Goal: Consume media (video, audio): Consume media (video, audio)

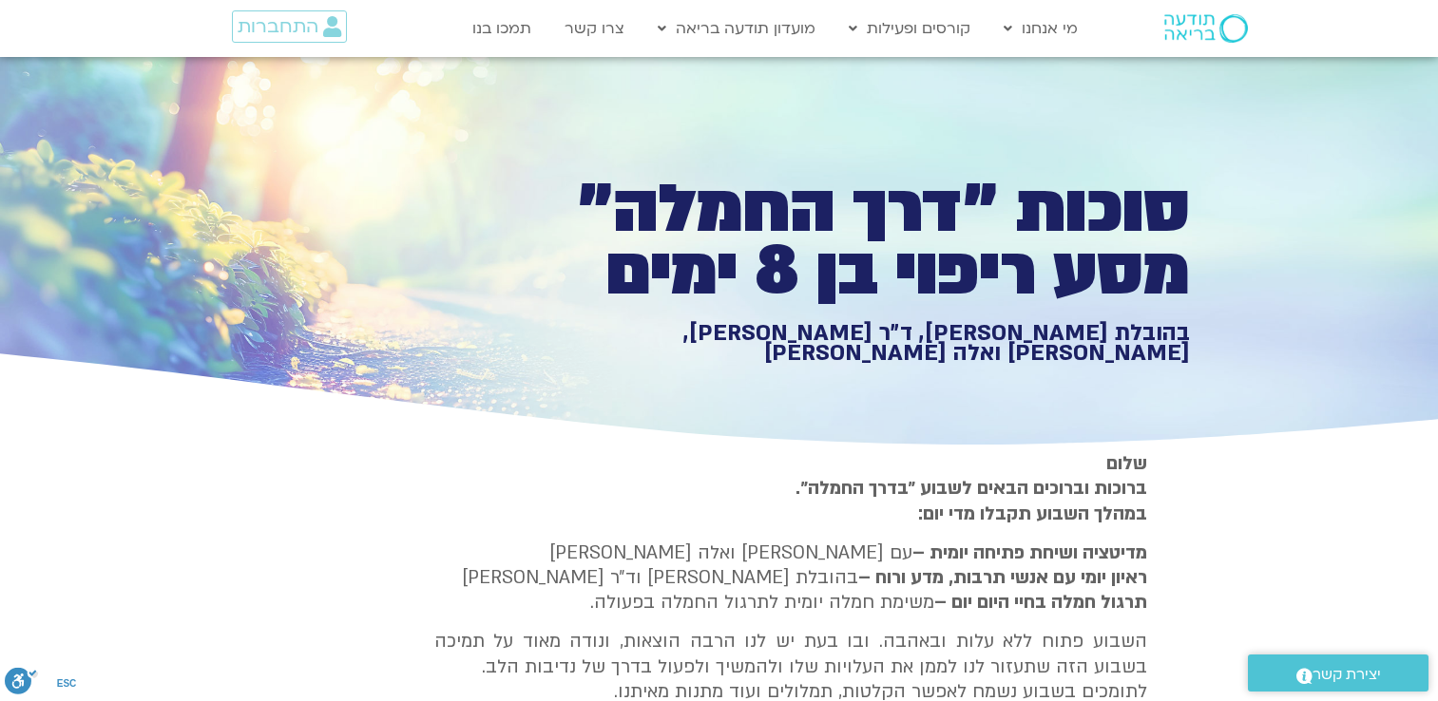
type input "1139.36"
type input "1640.5"
type input "3320.68"
type input "851.4"
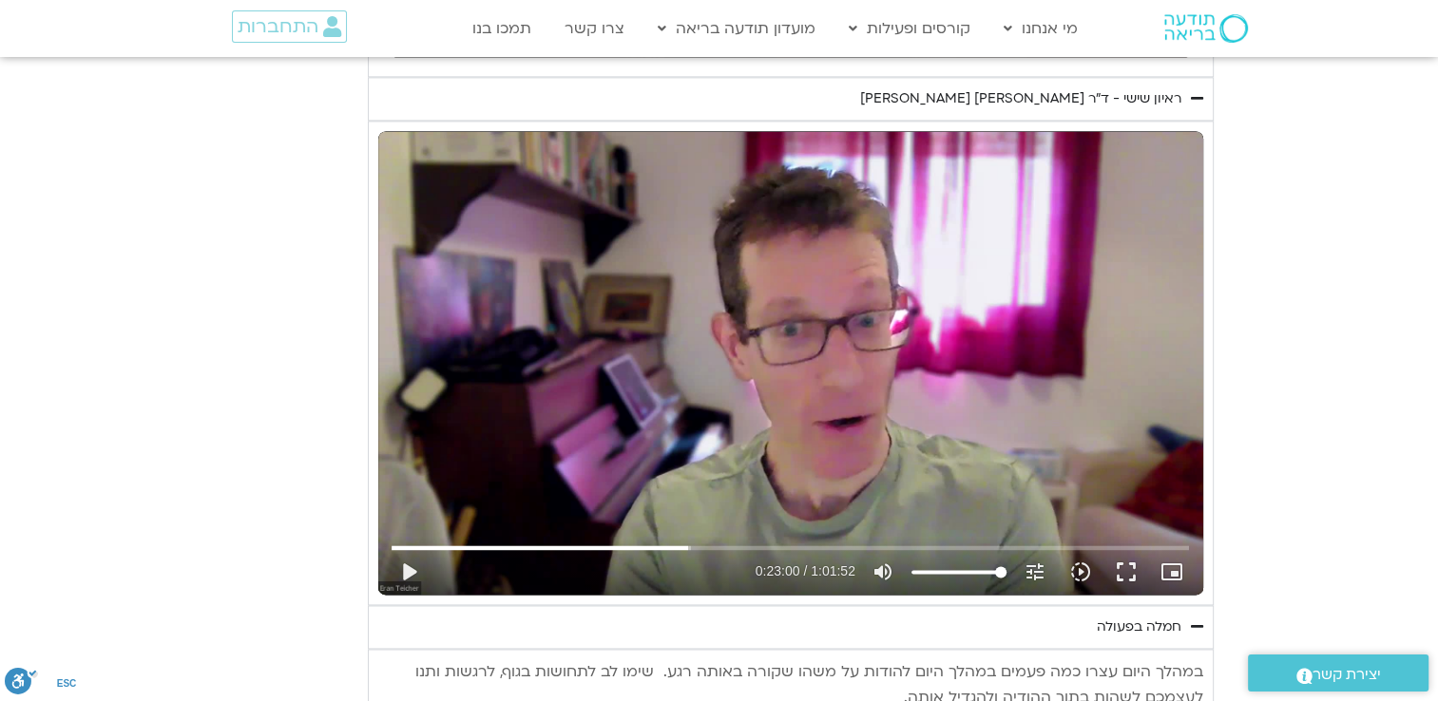
type input "1640.5"
type input "1139.36"
type input "3320.68"
type input "851.4"
type input "1640.5"
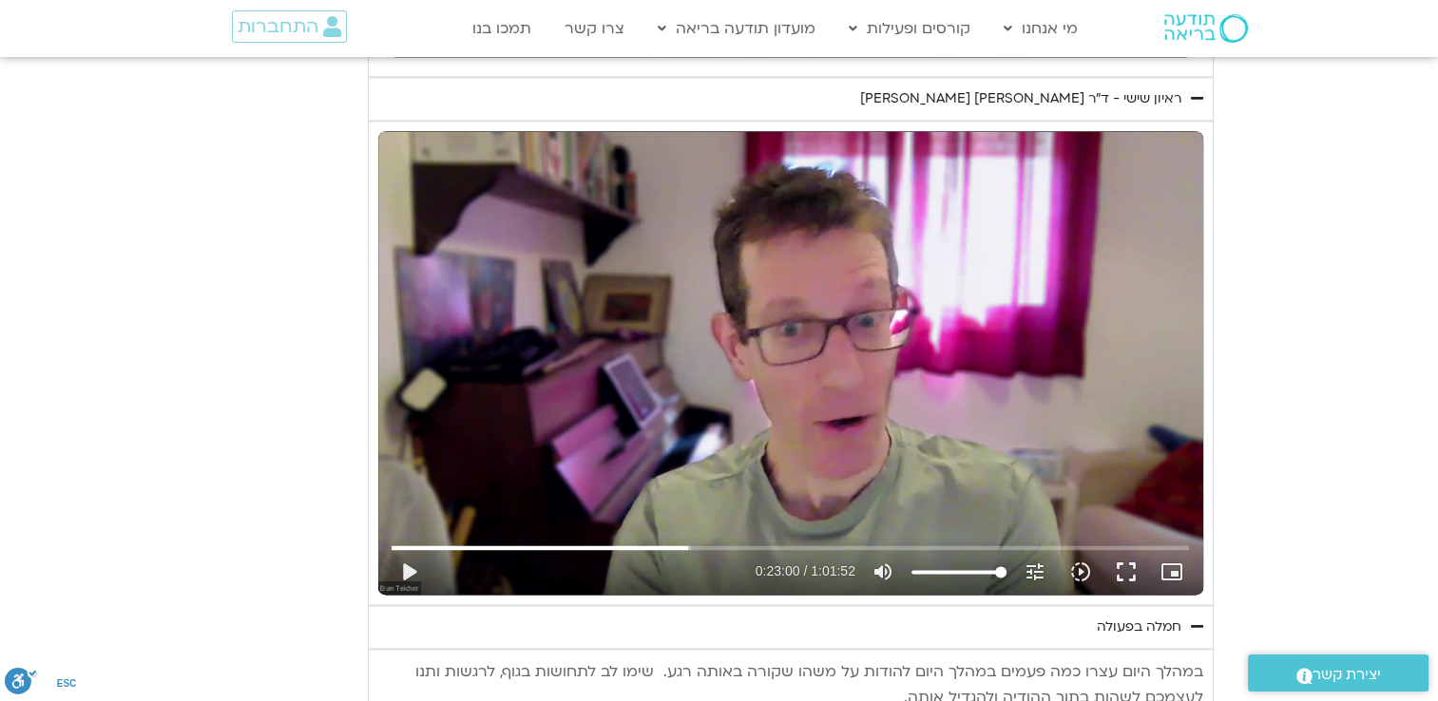
type input "1139.36"
type input "3320.68"
type input "851.4"
type input "1640.5"
type input "1139.36"
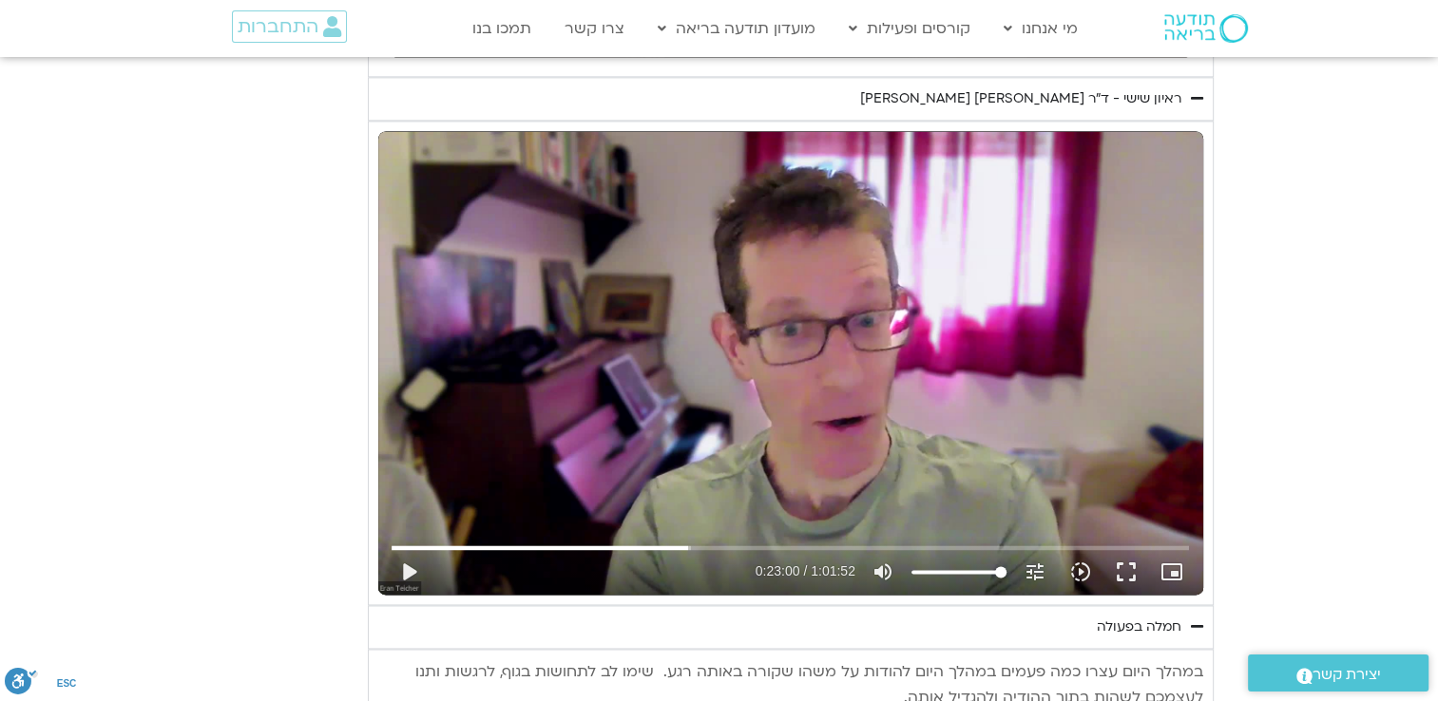
type input "3320.68"
type input "851.4"
type input "1640.5"
type input "1139.36"
type input "3320.68"
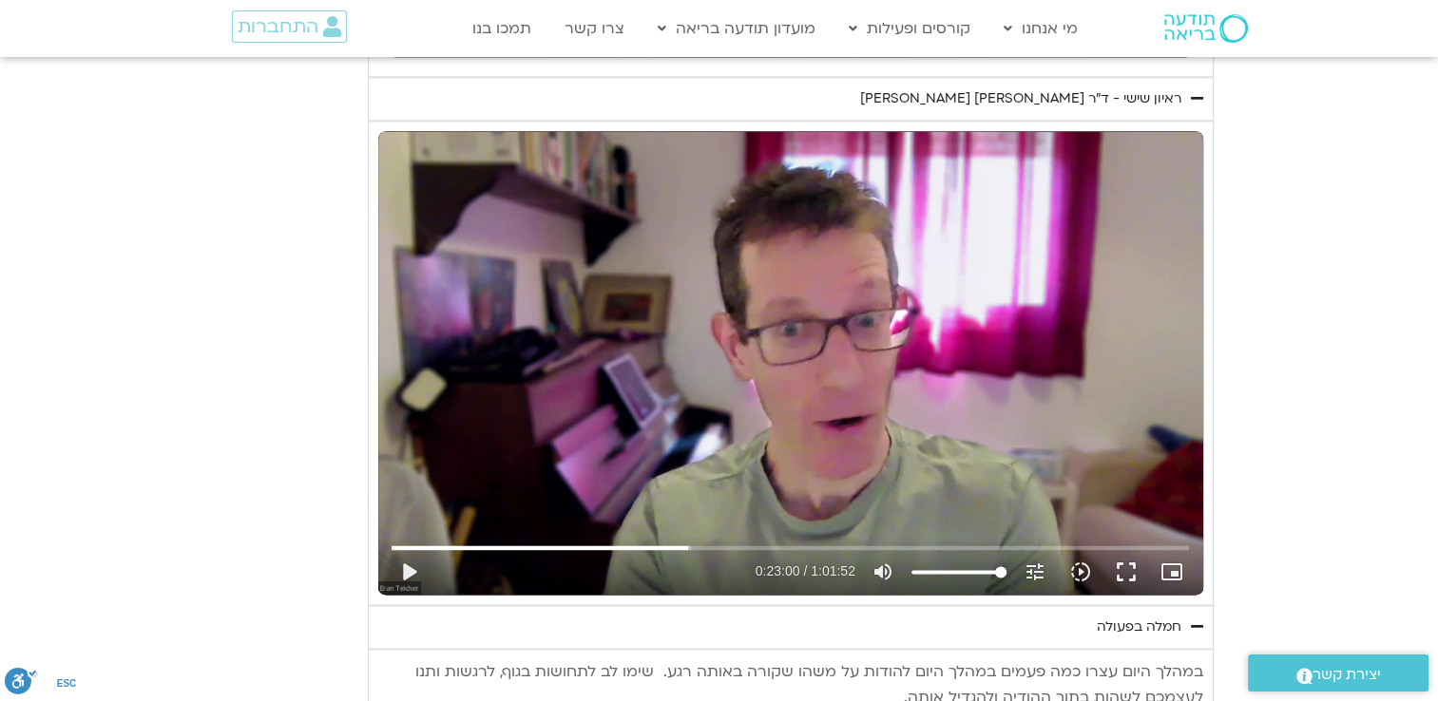
type input "851.4"
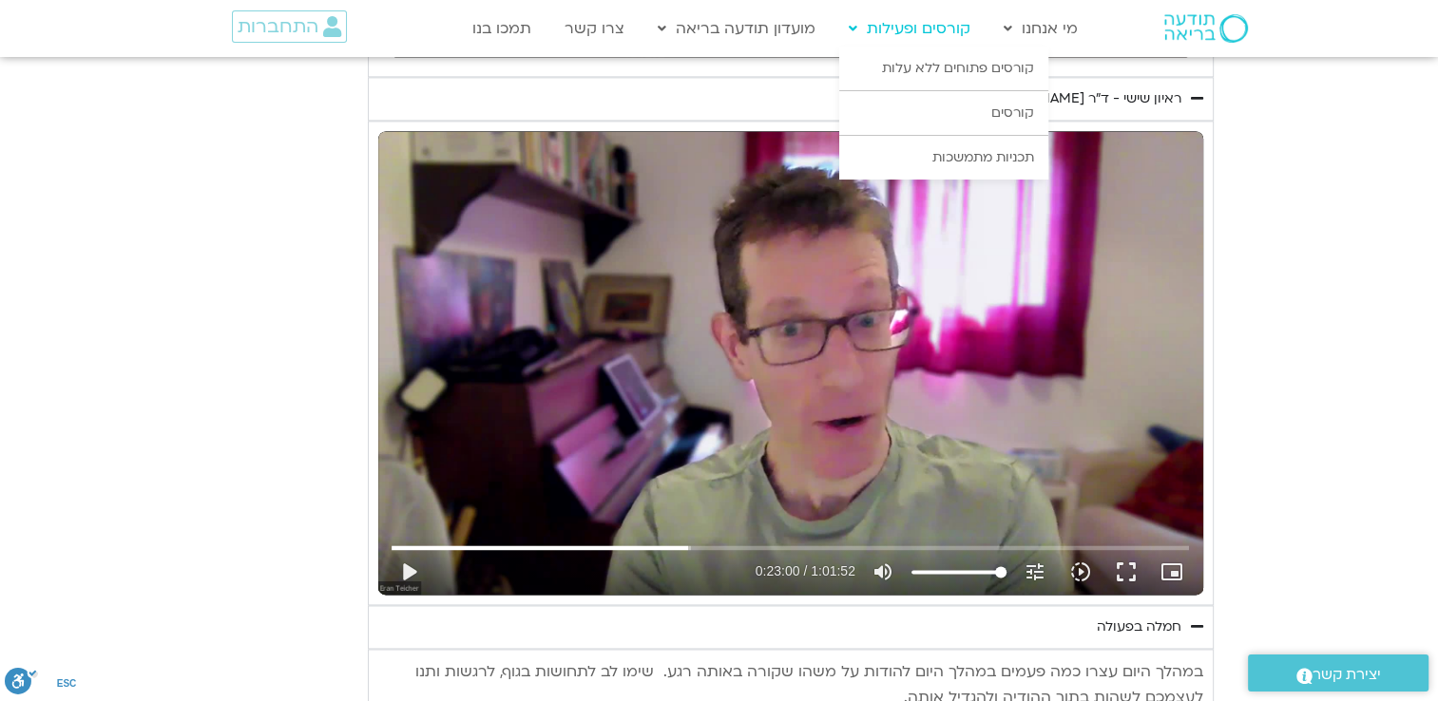
type input "1640.5"
type input "1139.36"
type input "3320.68"
type input "851.4"
type input "1640.5"
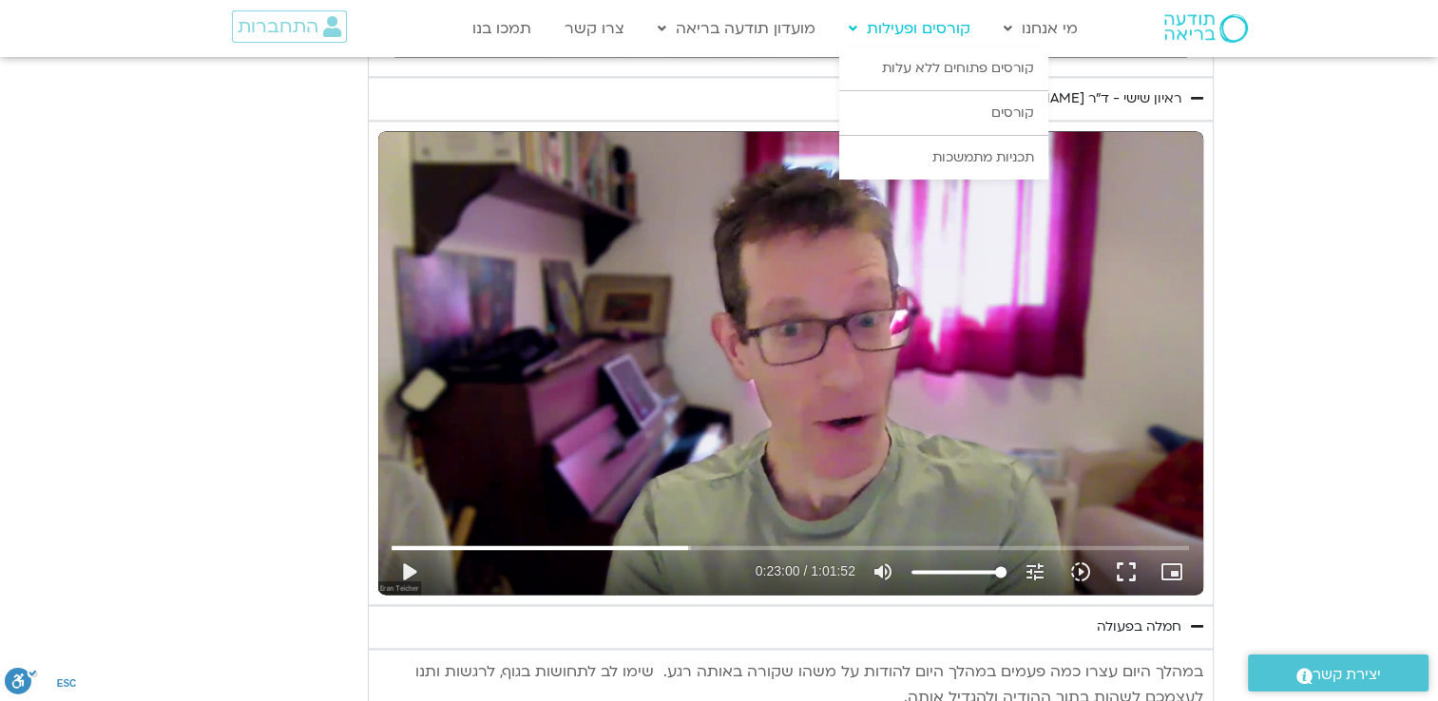
type input "1139.36"
type input "3320.68"
type input "851.4"
type input "1640.5"
type input "1139.36"
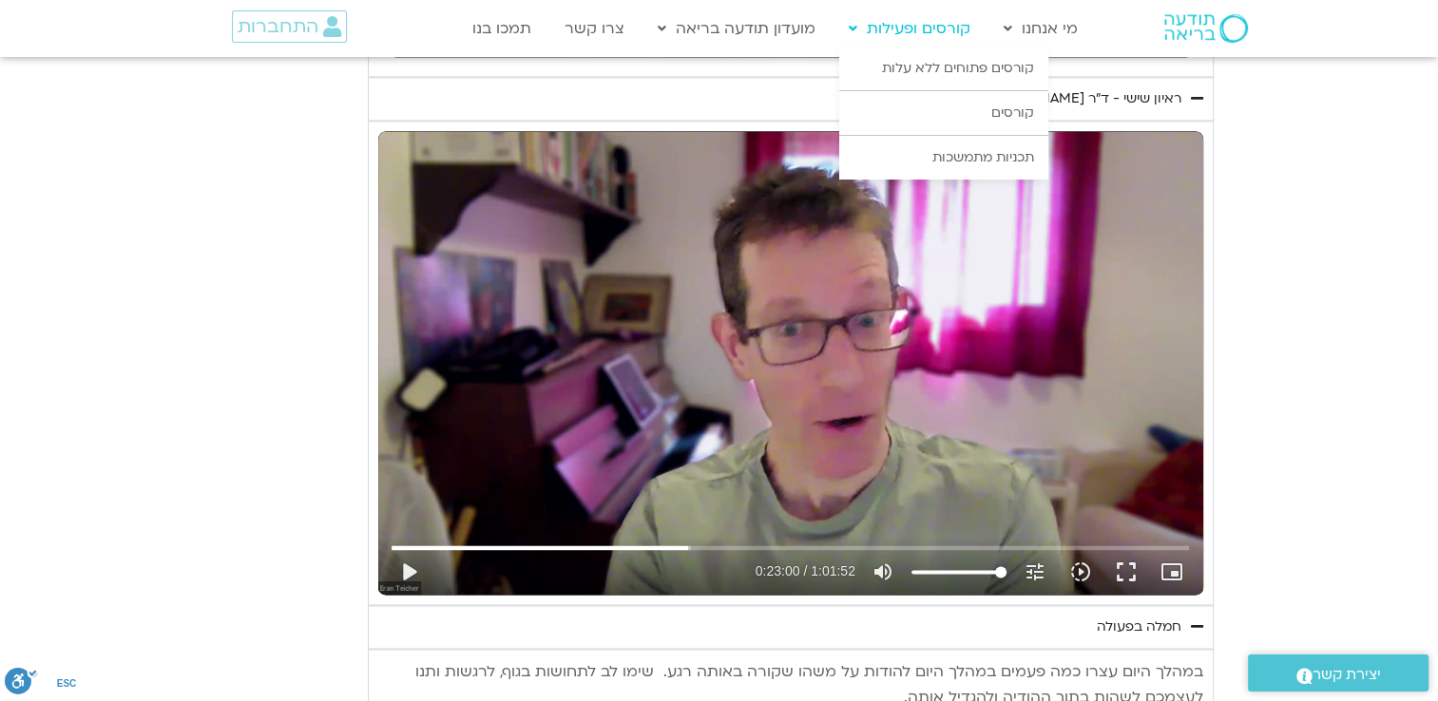
type input "3320.68"
type input "851.4"
type input "1640.5"
type input "1139.36"
type input "3320.68"
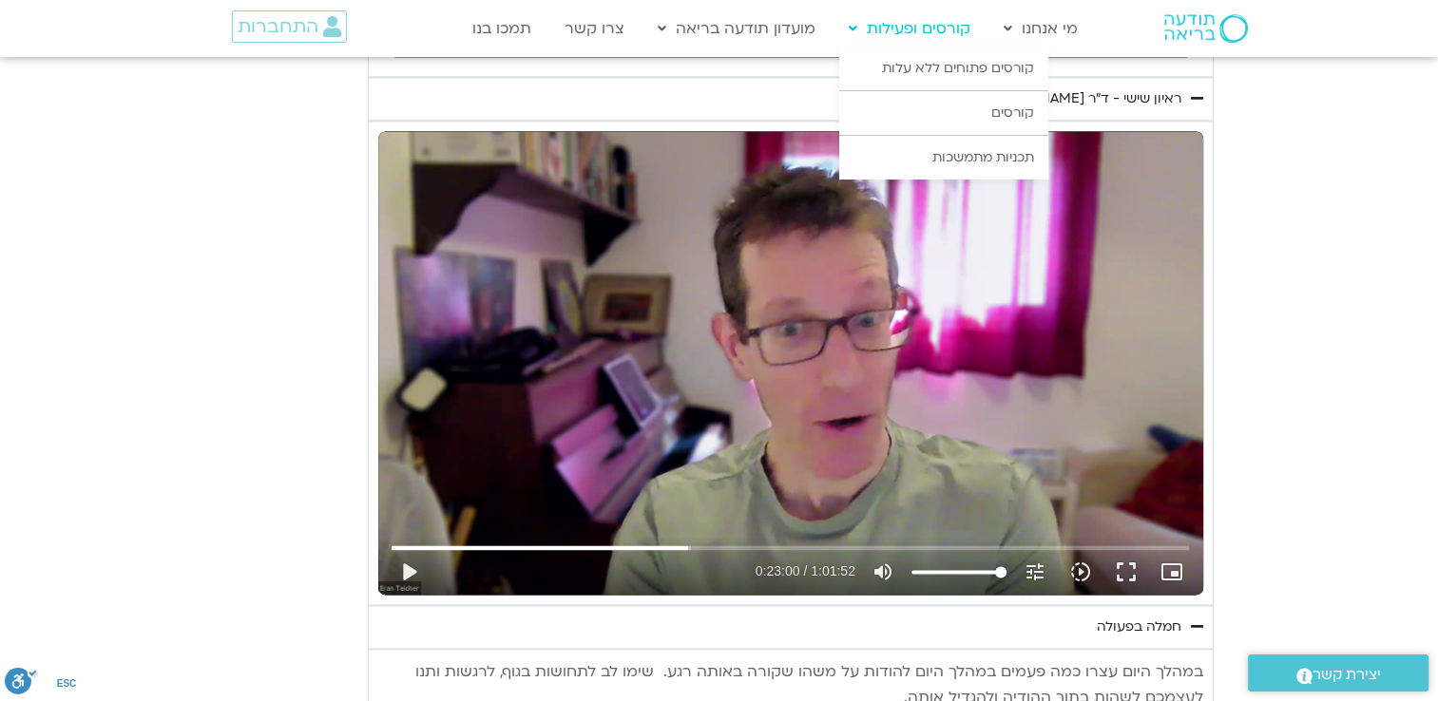
type input "851.4"
type input "1640.5"
type input "1139.36"
type input "3320.68"
type input "851.4"
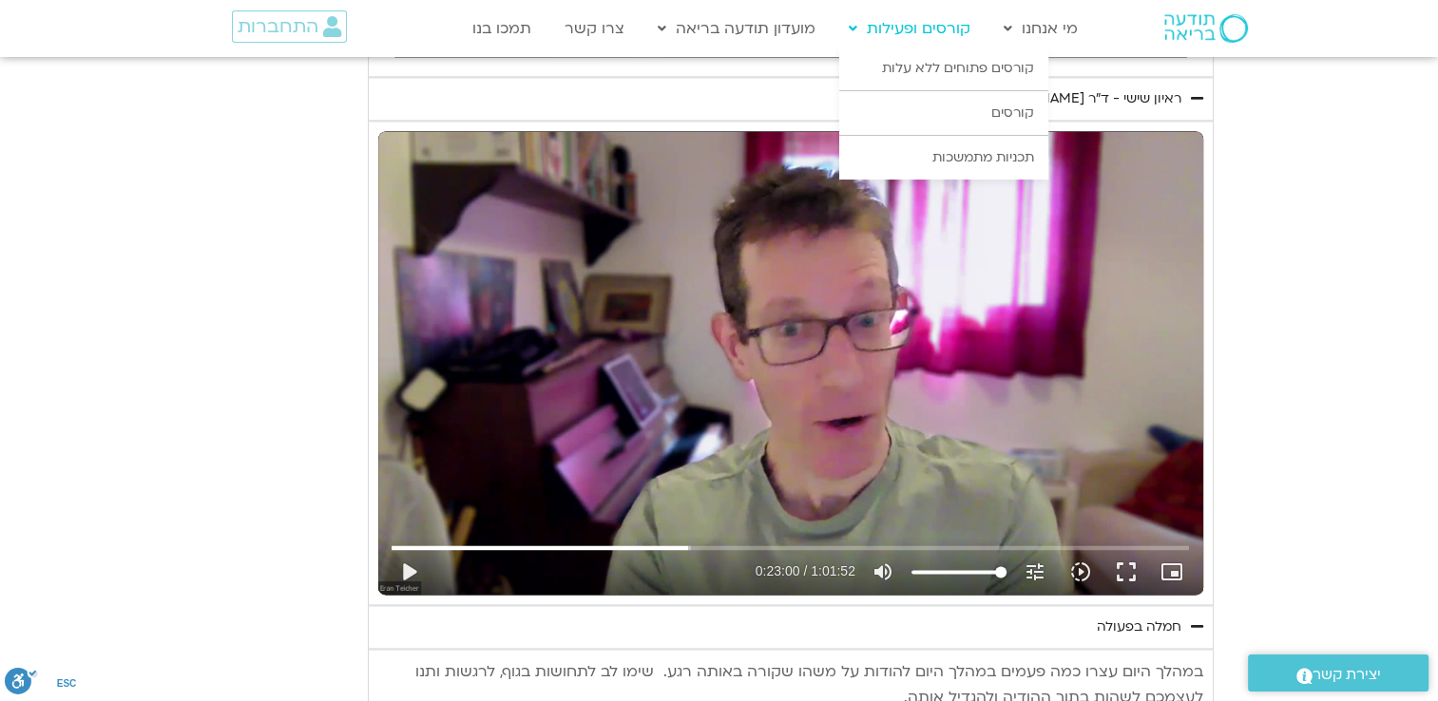
type input "1640.5"
type input "1139.36"
type input "3320.68"
type input "851.4"
type input "1640.5"
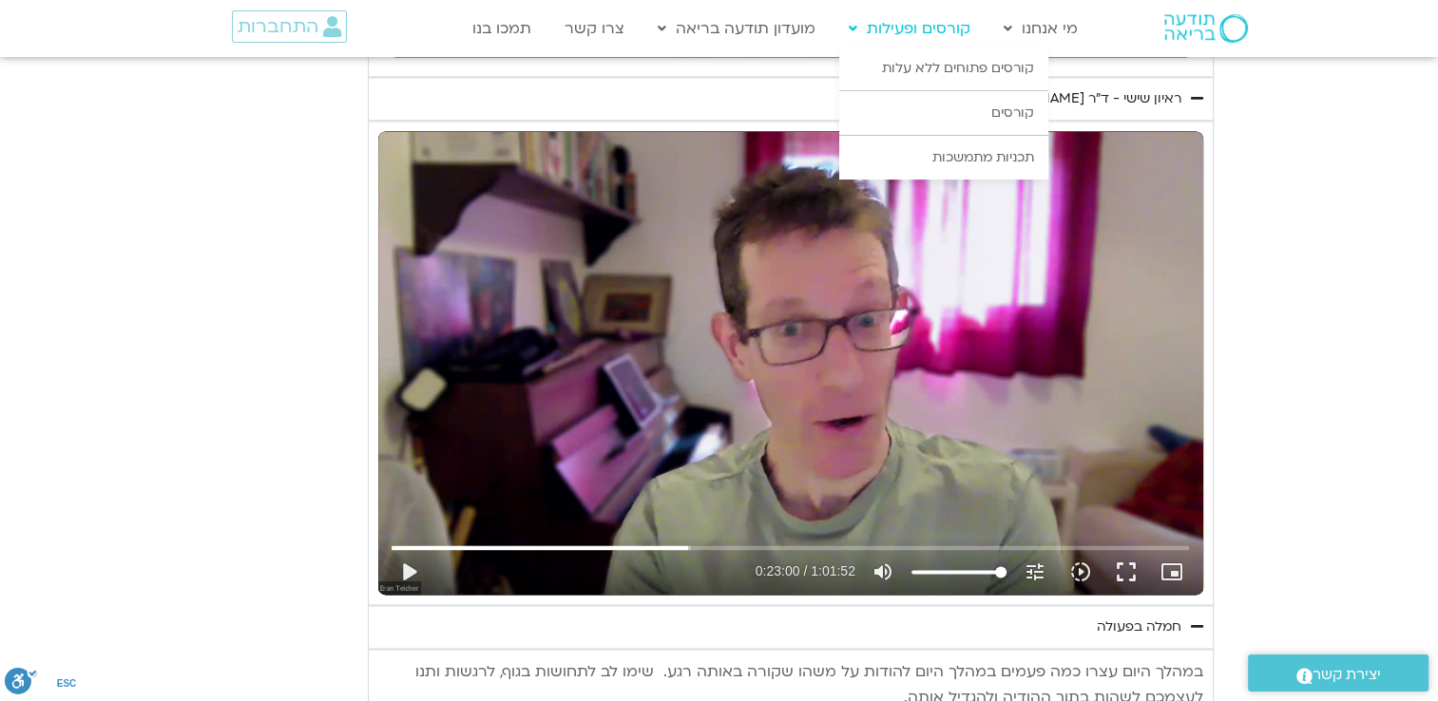
type input "1139.36"
type input "3320.68"
type input "851.4"
type input "1640.5"
type input "1139.36"
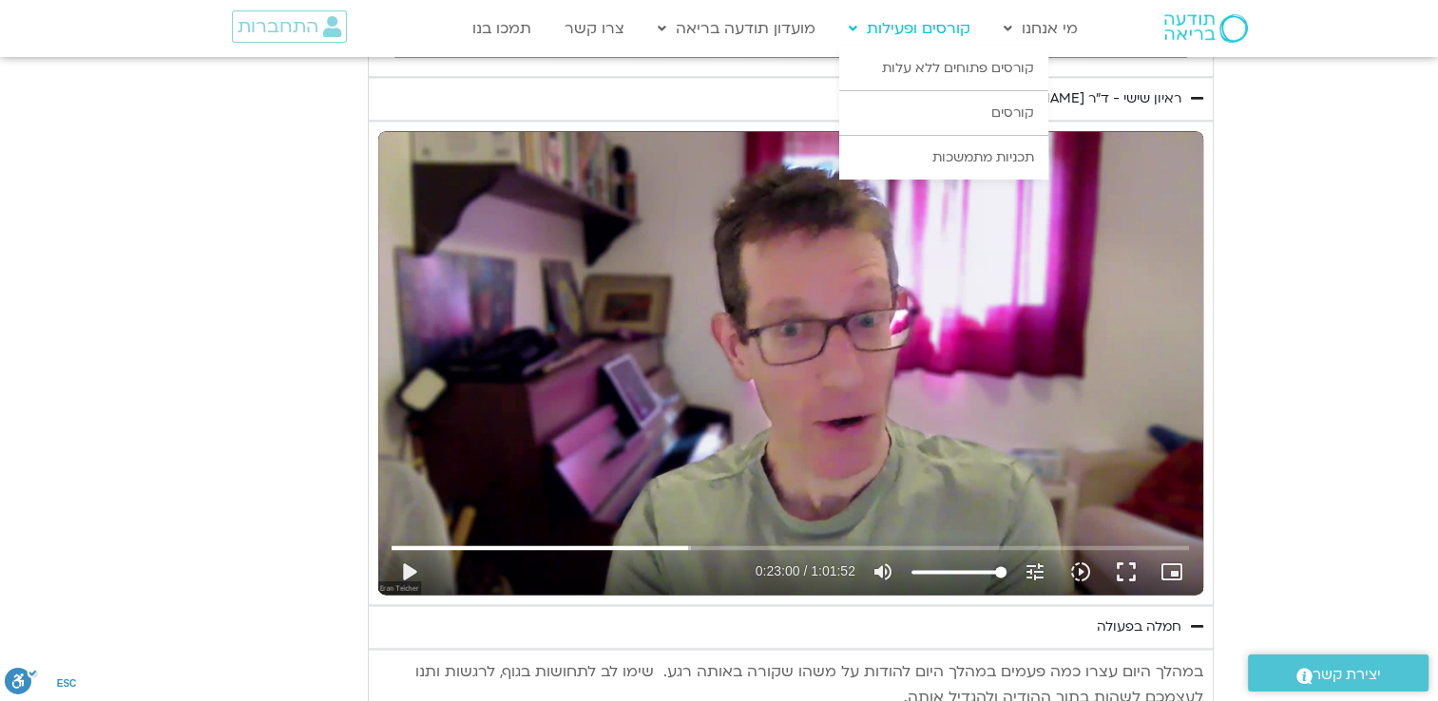
type input "3320.68"
type input "851.4"
type input "1640.5"
type input "1139.36"
type input "3320.68"
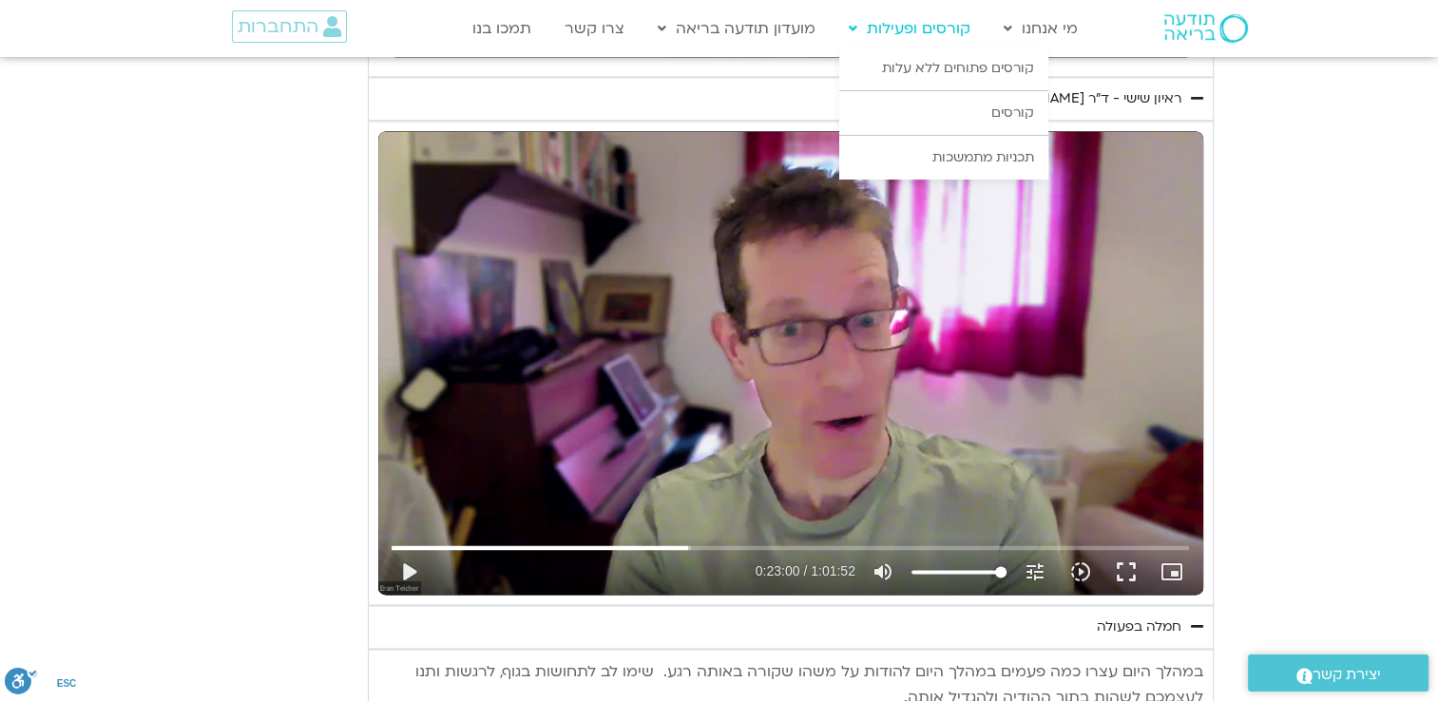
type input "851.4"
type input "1640.5"
type input "1139.36"
type input "3320.68"
type input "851.4"
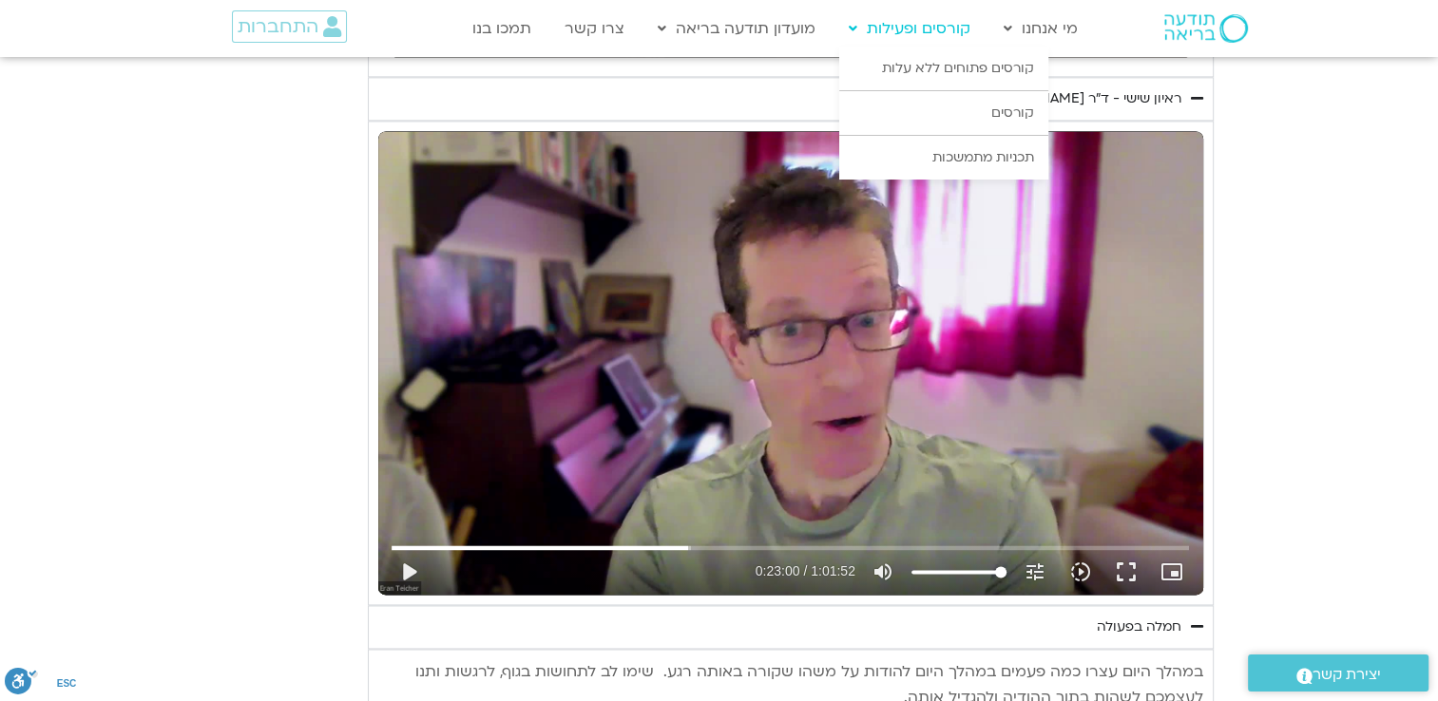
type input "1640.5"
type input "1139.36"
type input "3320.68"
type input "851.4"
type input "1640.5"
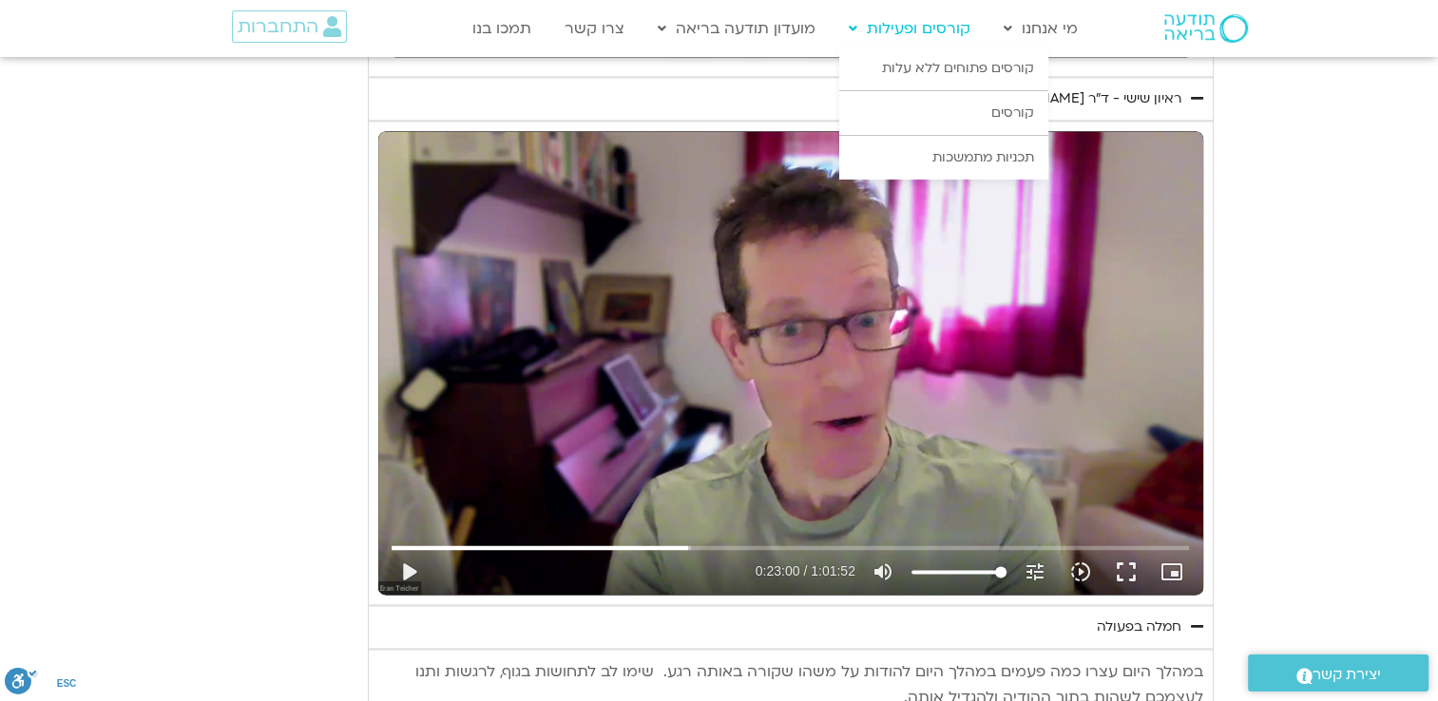
type input "1139.36"
type input "3320.68"
type input "851.4"
type input "1640.5"
type input "1139.36"
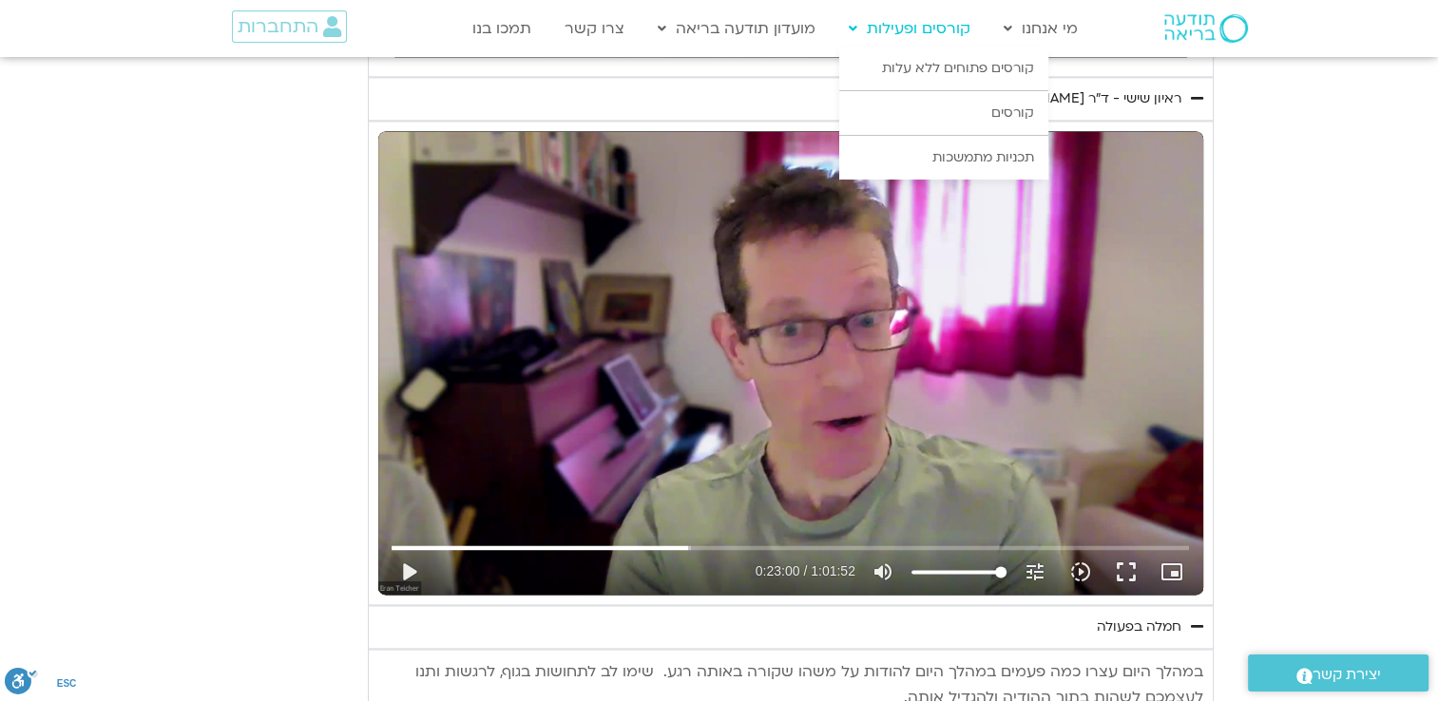
type input "3320.68"
type input "851.4"
type input "1640.5"
type input "1139.36"
type input "3320.68"
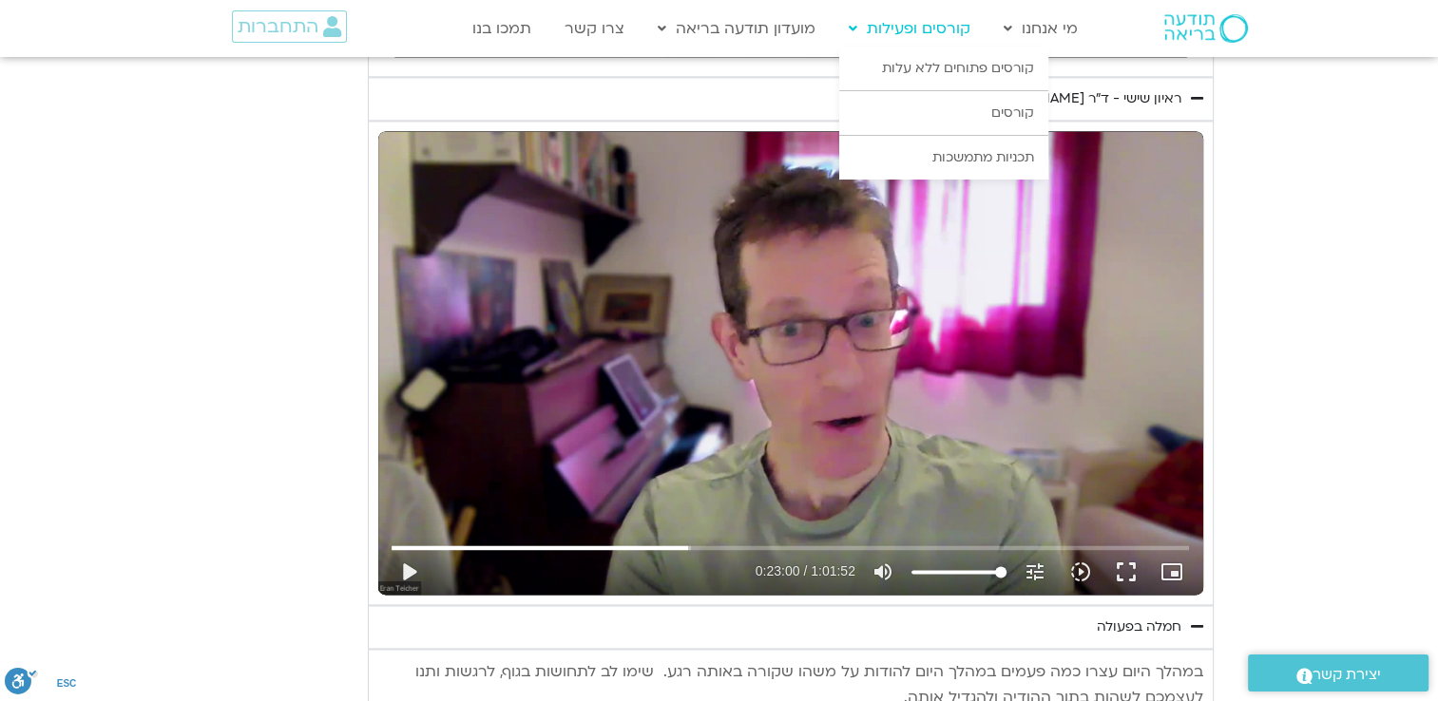
type input "851.4"
type input "1640.5"
type input "1139.36"
type input "3320.68"
type input "851.4"
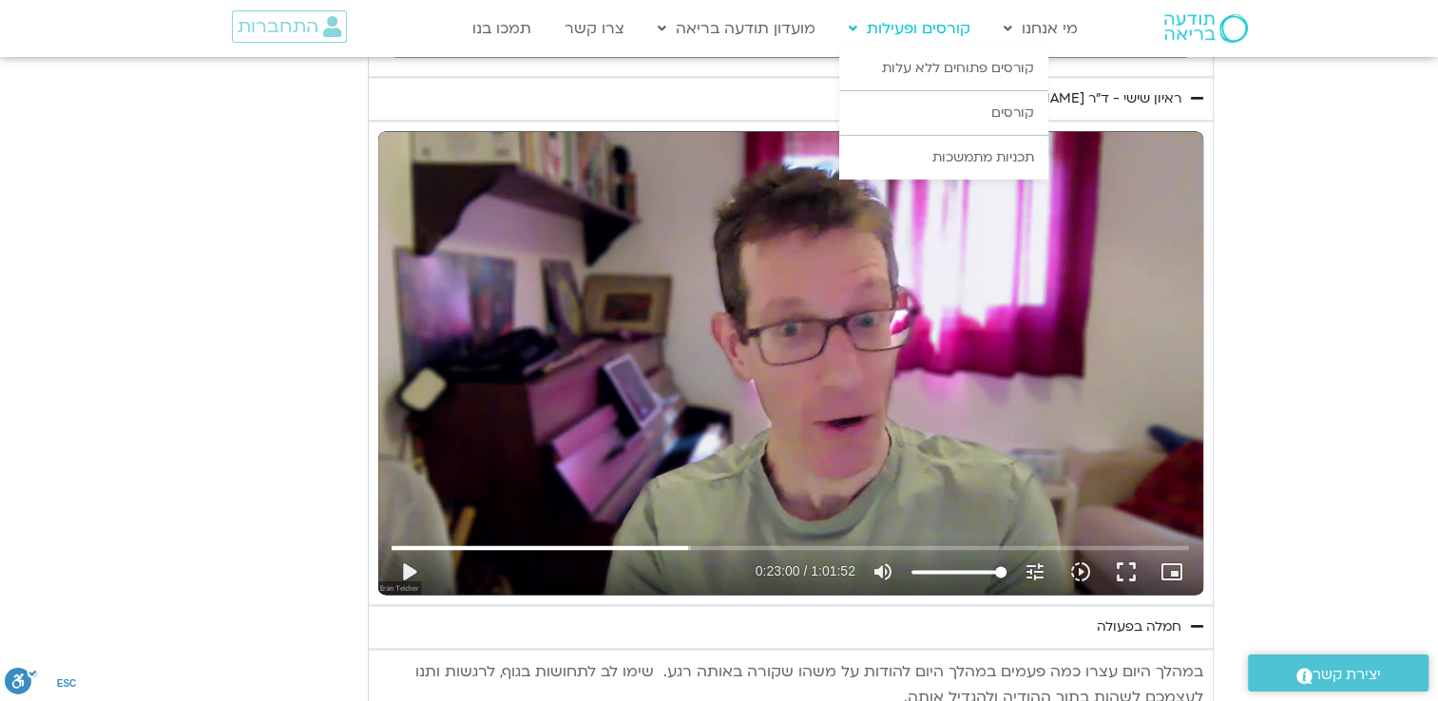
type input "1640.5"
type input "1139.36"
type input "3320.68"
type input "851.4"
type input "1640.5"
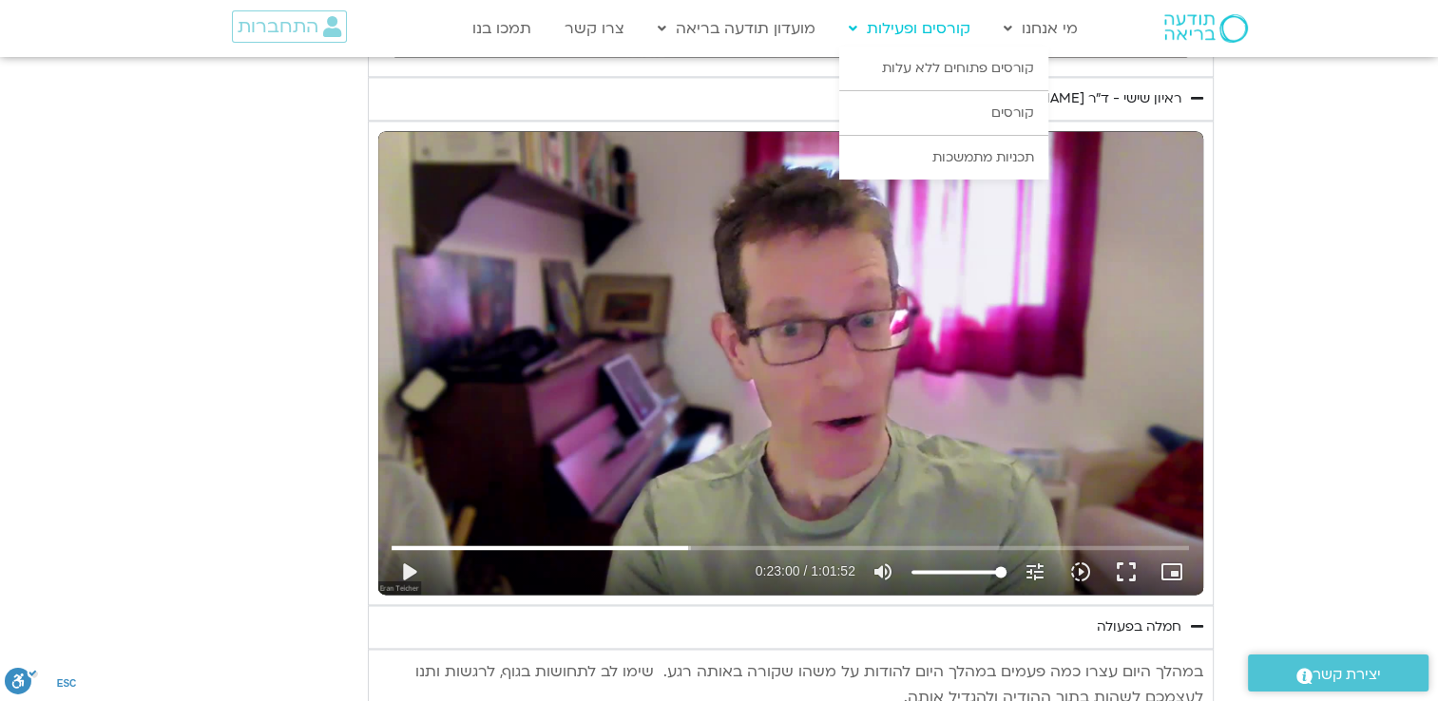
type input "1139.36"
type input "3320.68"
type input "851.4"
type input "1640.5"
type input "1139.36"
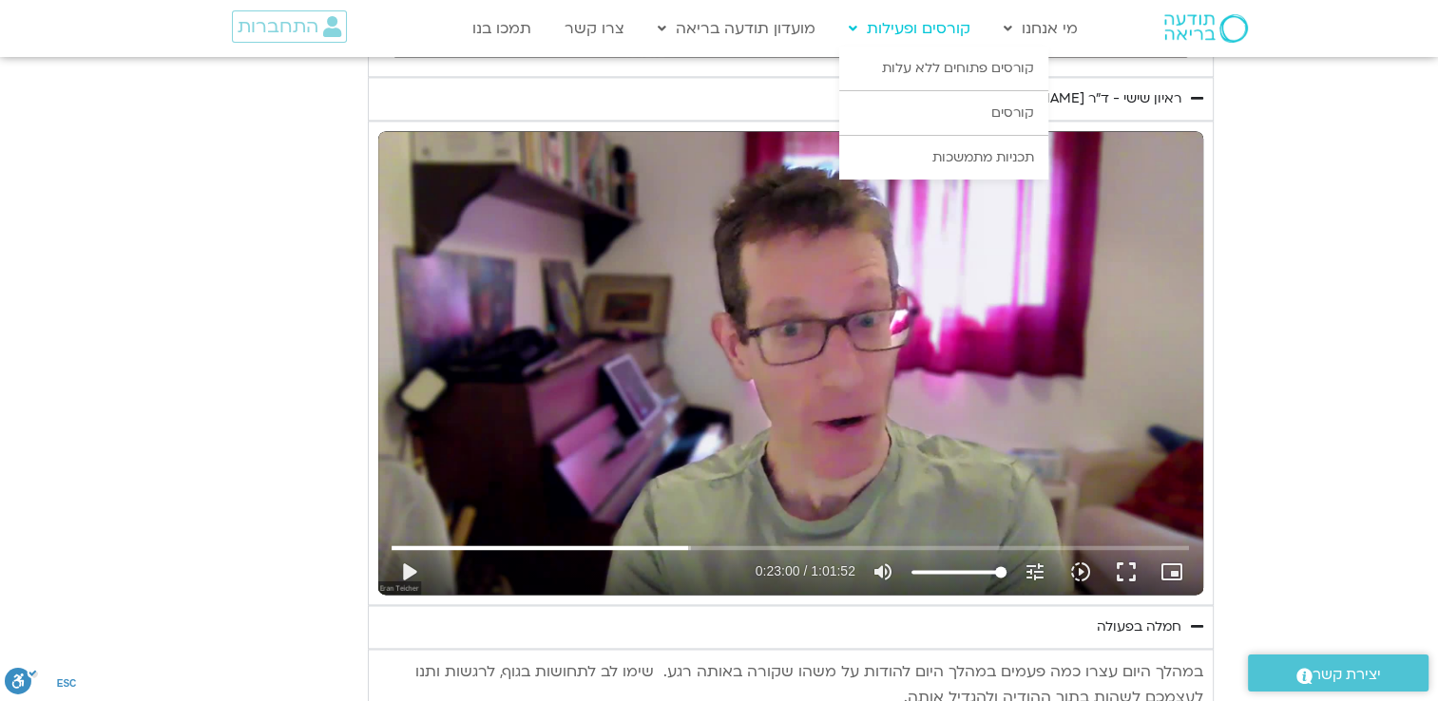
type input "3320.68"
type input "851.4"
type input "1640.5"
type input "1139.36"
type input "3320.68"
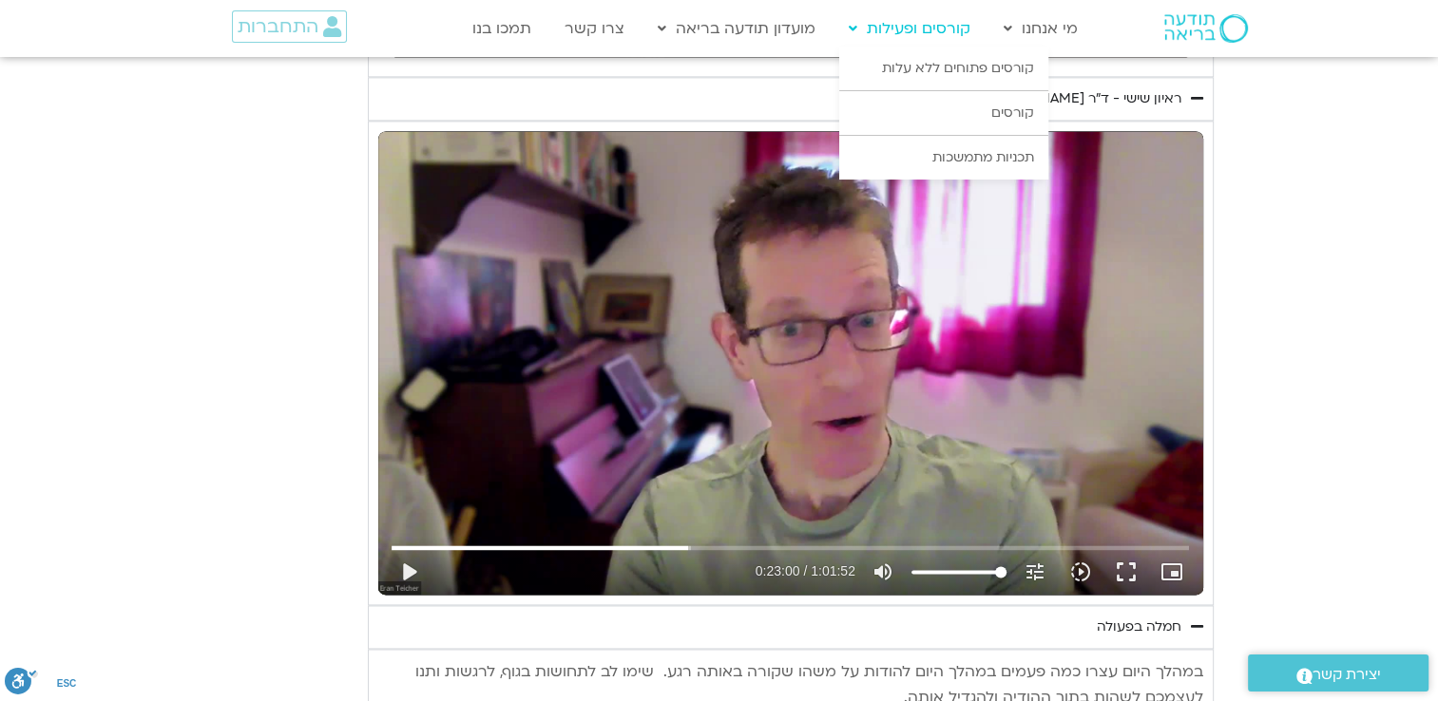
type input "851.4"
type input "1640.5"
type input "1139.36"
type input "3320.68"
type input "851.4"
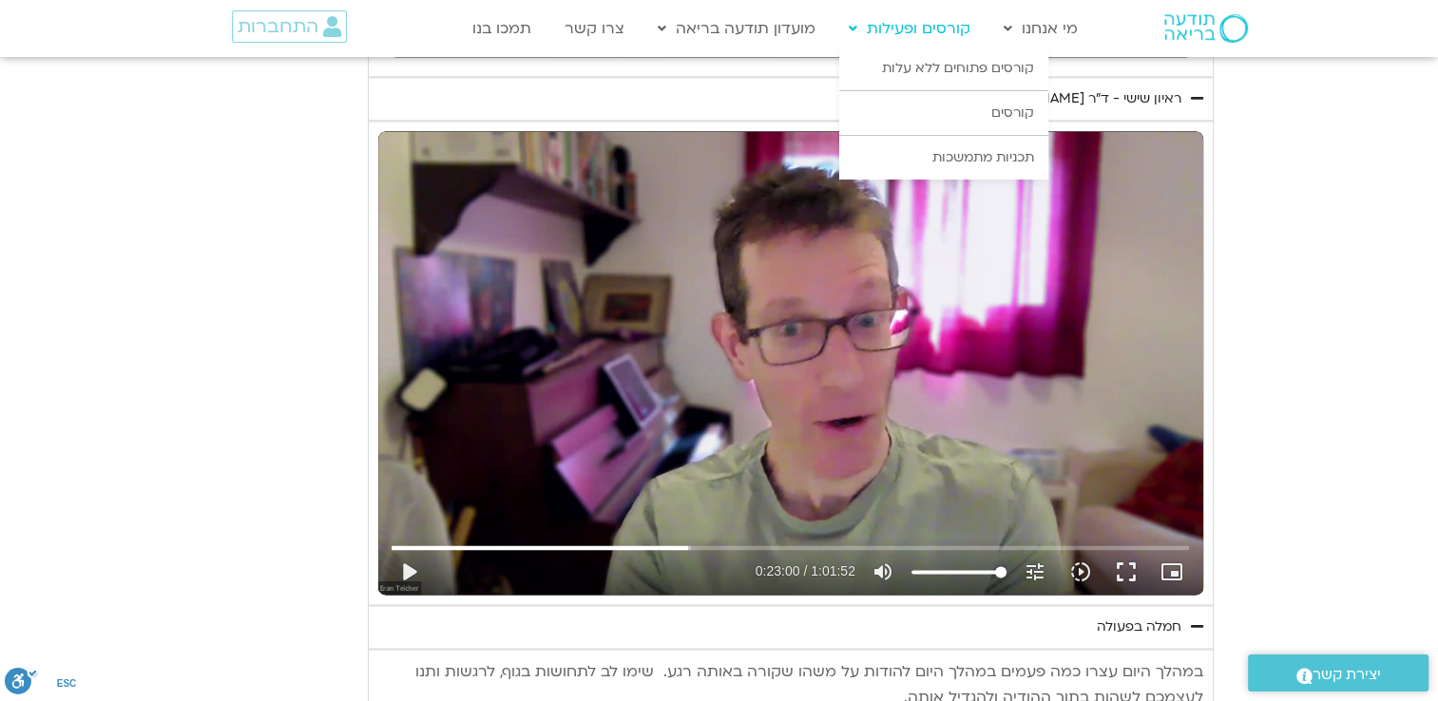
type input "1640.5"
type input "1139.36"
type input "3320.68"
type input "851.4"
type input "1640.5"
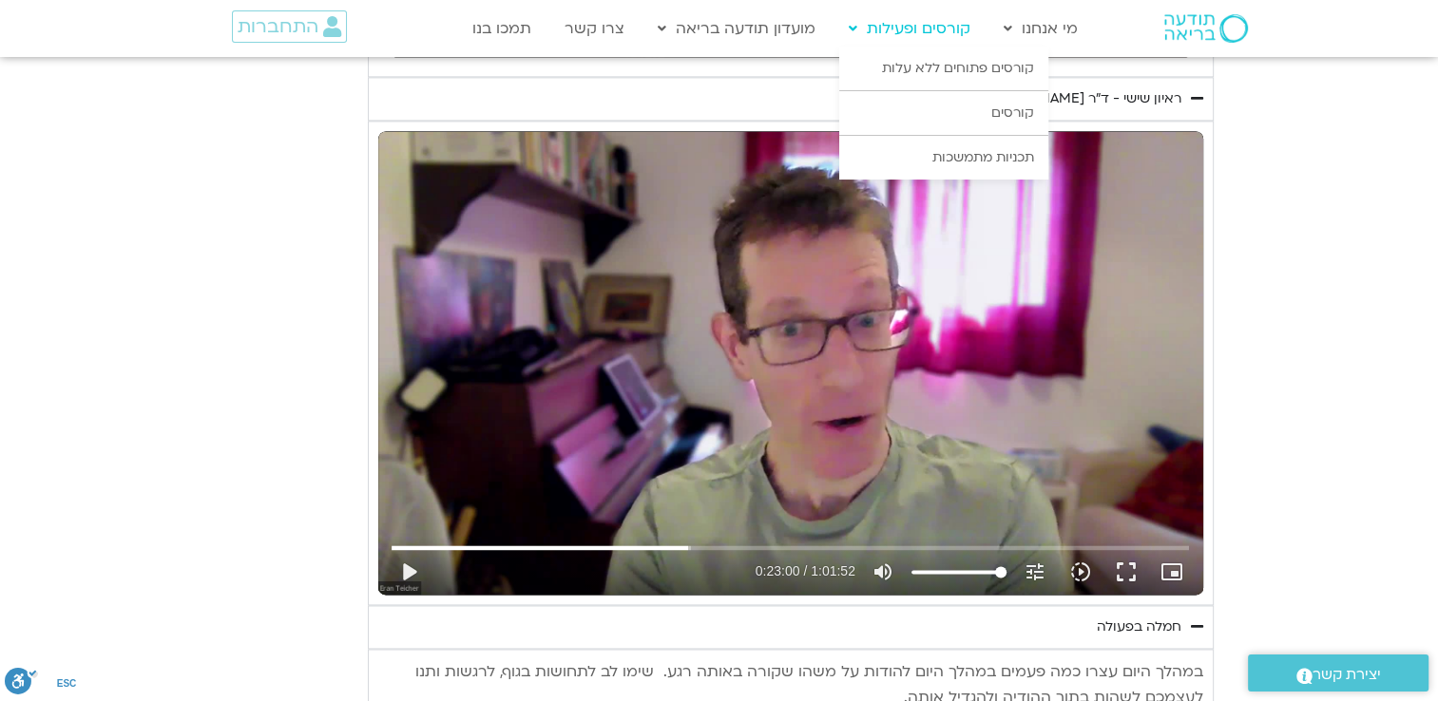
type input "1139.36"
type input "3320.68"
type input "851.4"
type input "1640.5"
type input "1139.36"
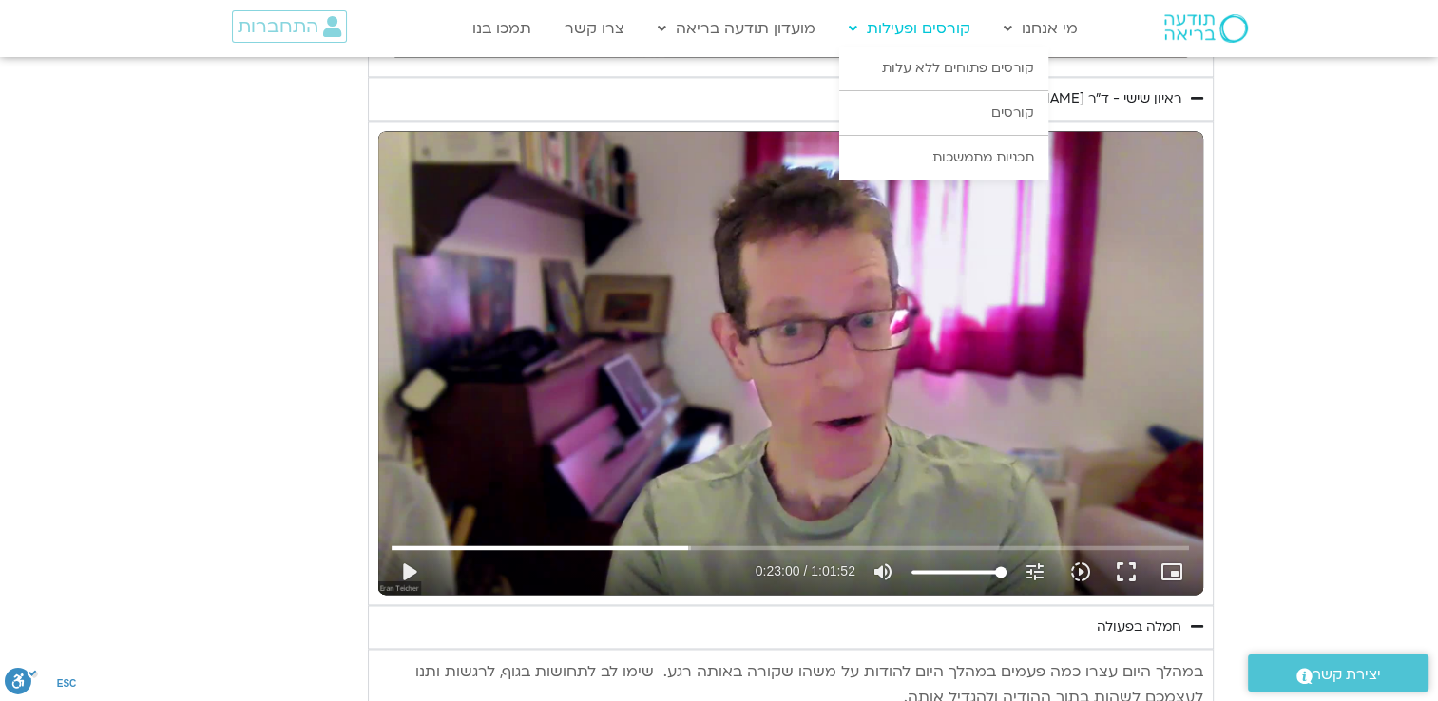
type input "3320.68"
type input "851.4"
type input "1640.5"
type input "1139.36"
type input "3320.68"
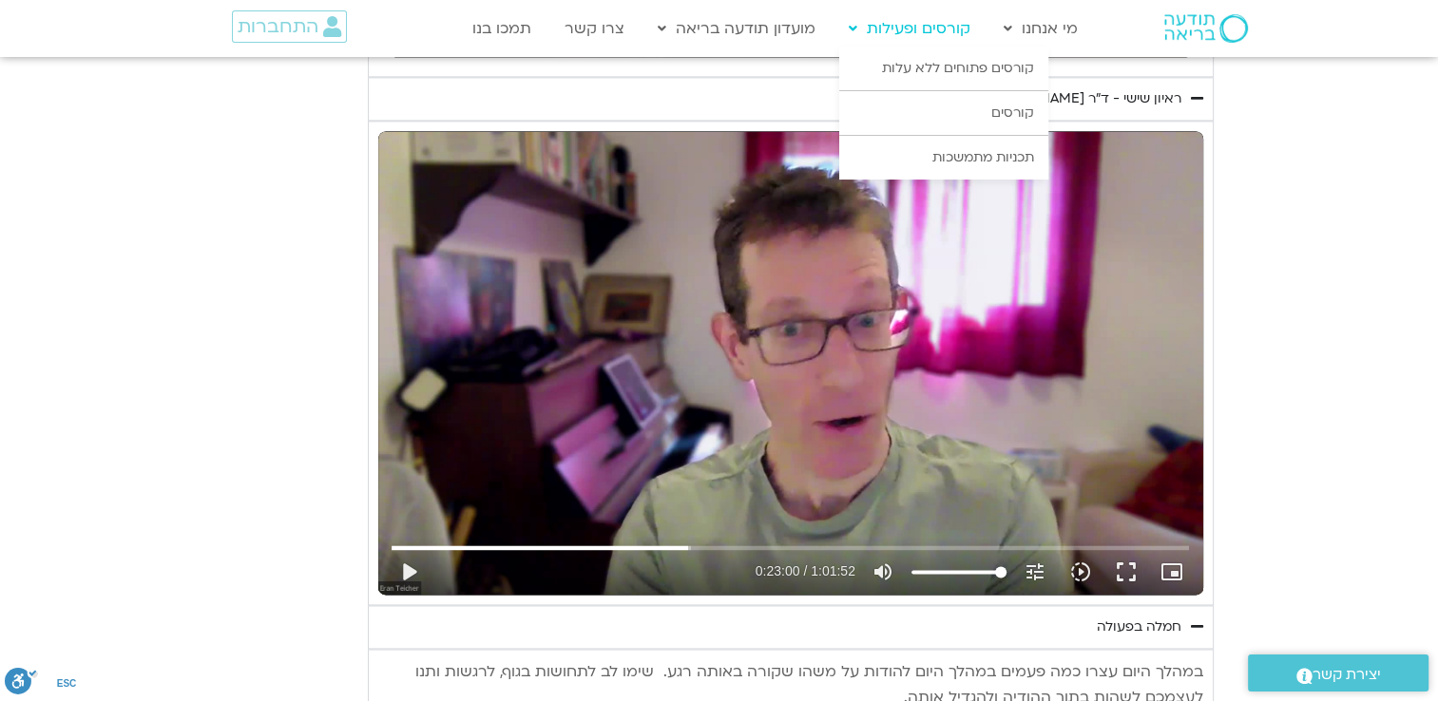
type input "851.4"
type input "1640.5"
type input "1139.36"
type input "3320.68"
type input "851.4"
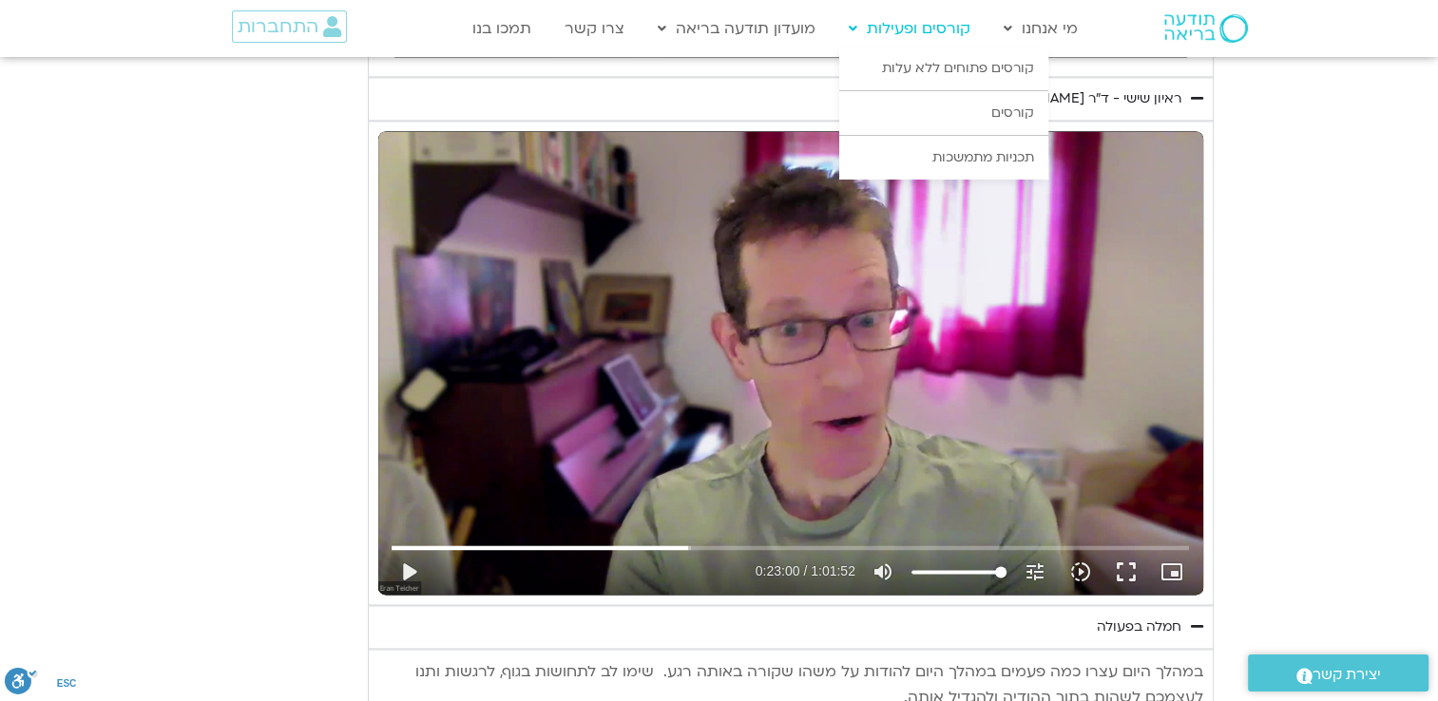
type input "1640.5"
type input "1139.36"
type input "3320.68"
type input "851.4"
type input "1640.5"
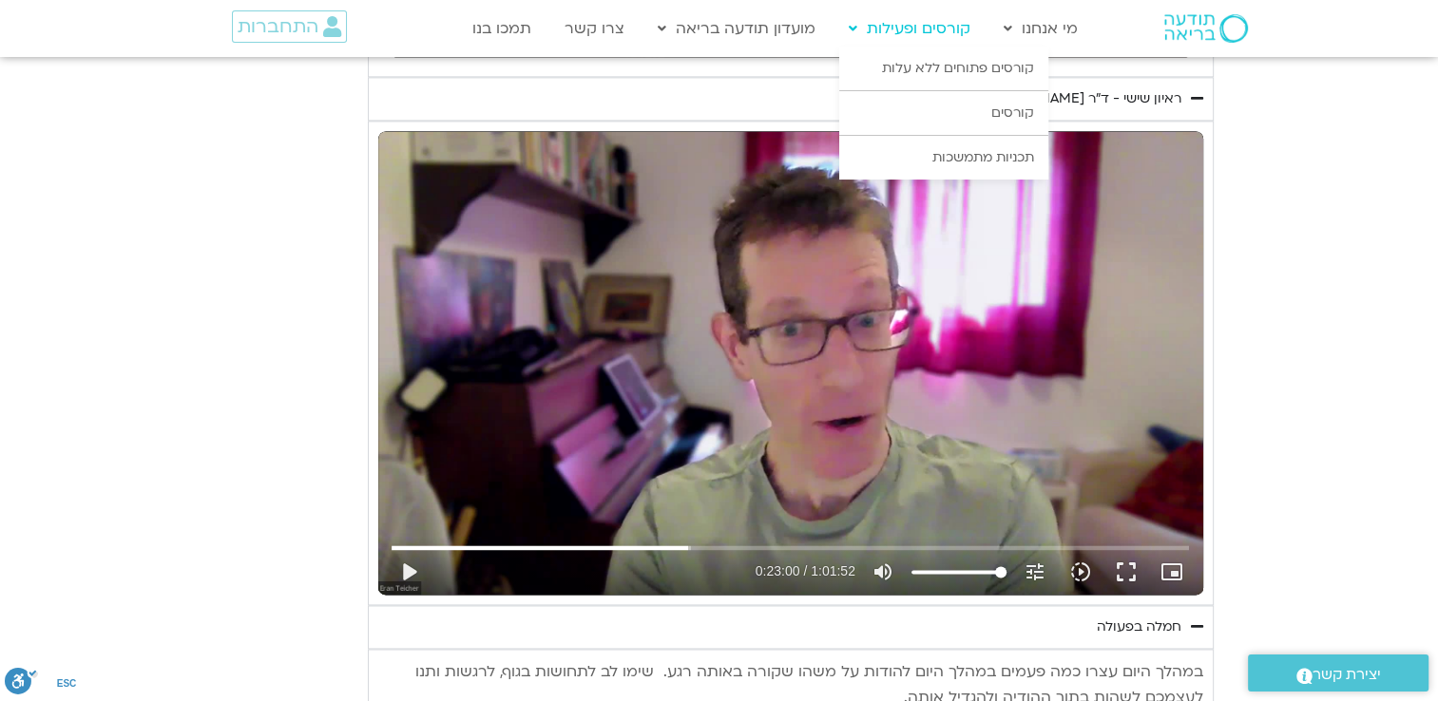
type input "1139.36"
type input "3320.68"
type input "851.4"
type input "1640.5"
type input "1139.36"
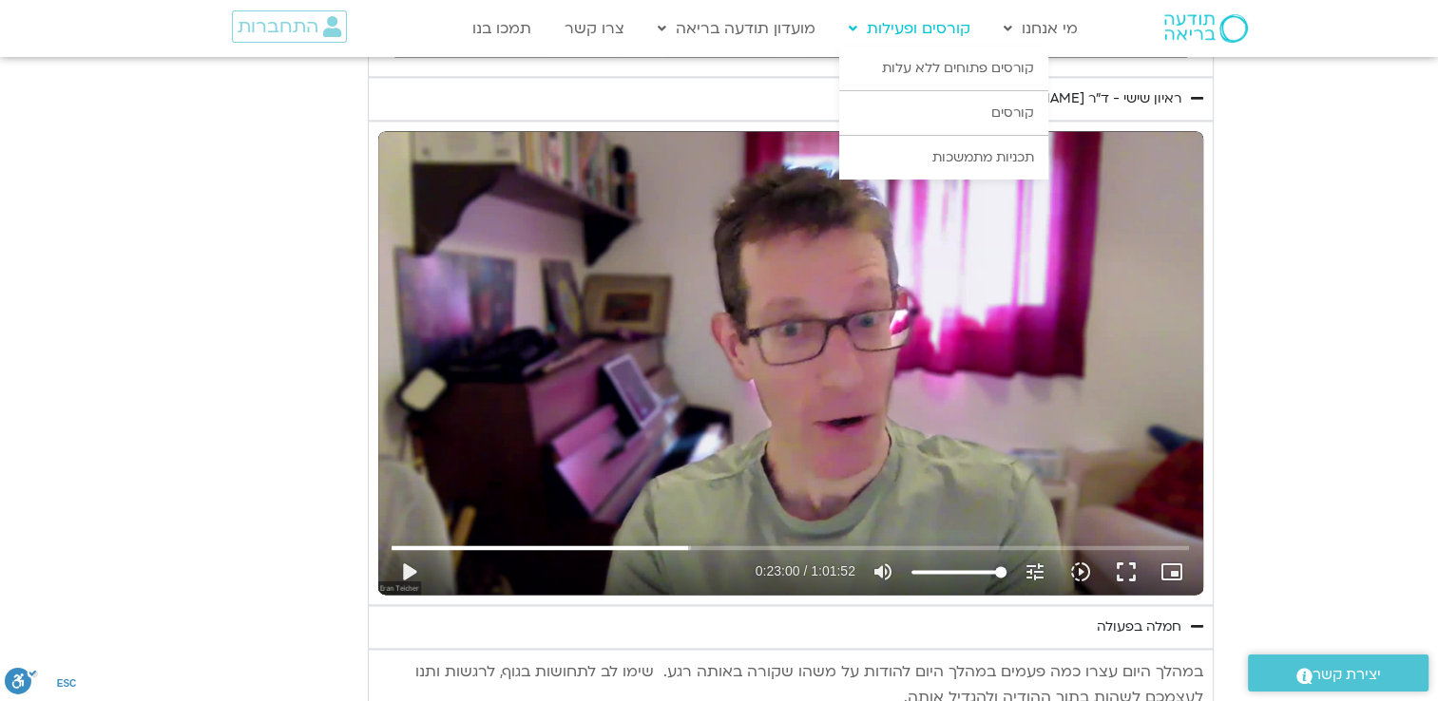
type input "3320.68"
type input "851.4"
type input "1640.5"
type input "1139.36"
type input "3320.68"
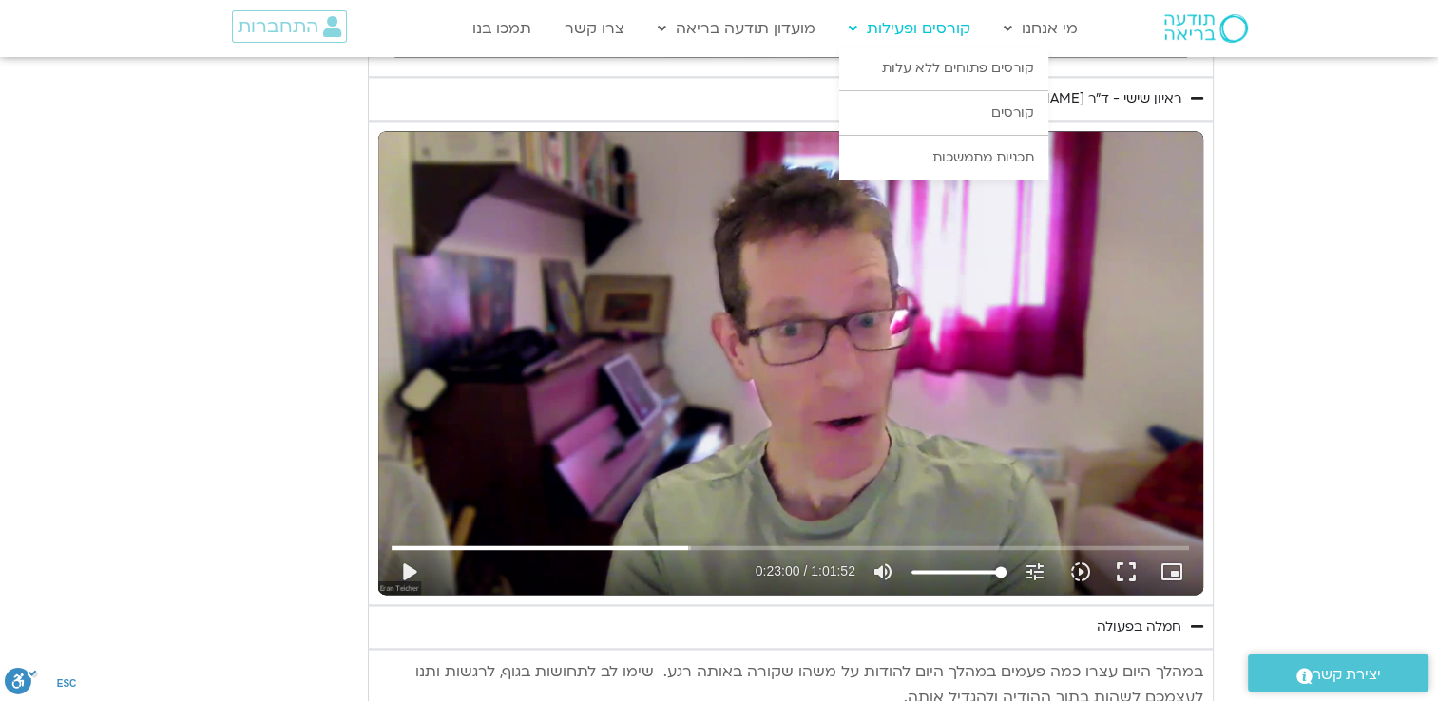
type input "851.4"
type input "1640.5"
type input "1139.36"
type input "3320.68"
type input "851.4"
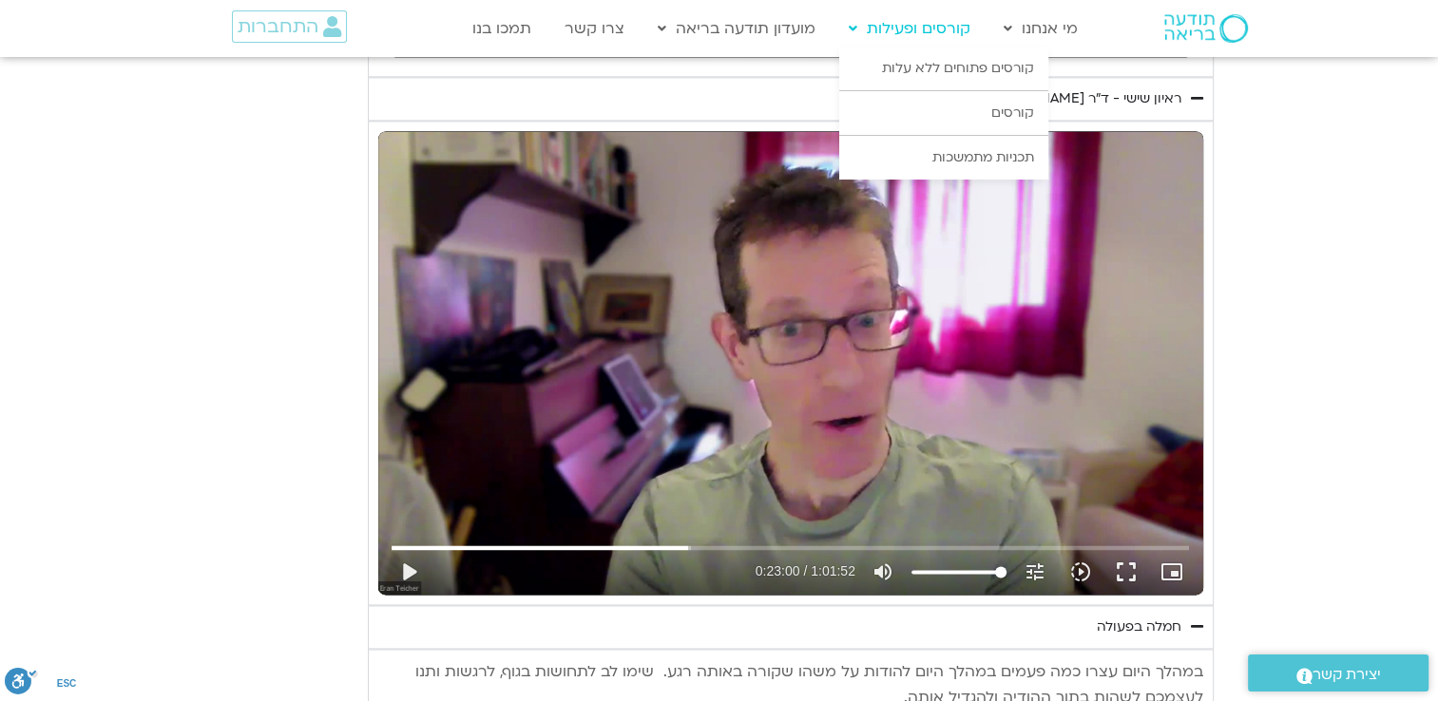
type input "1640.5"
type input "1139.36"
type input "3320.68"
type input "851.4"
type input "1640.5"
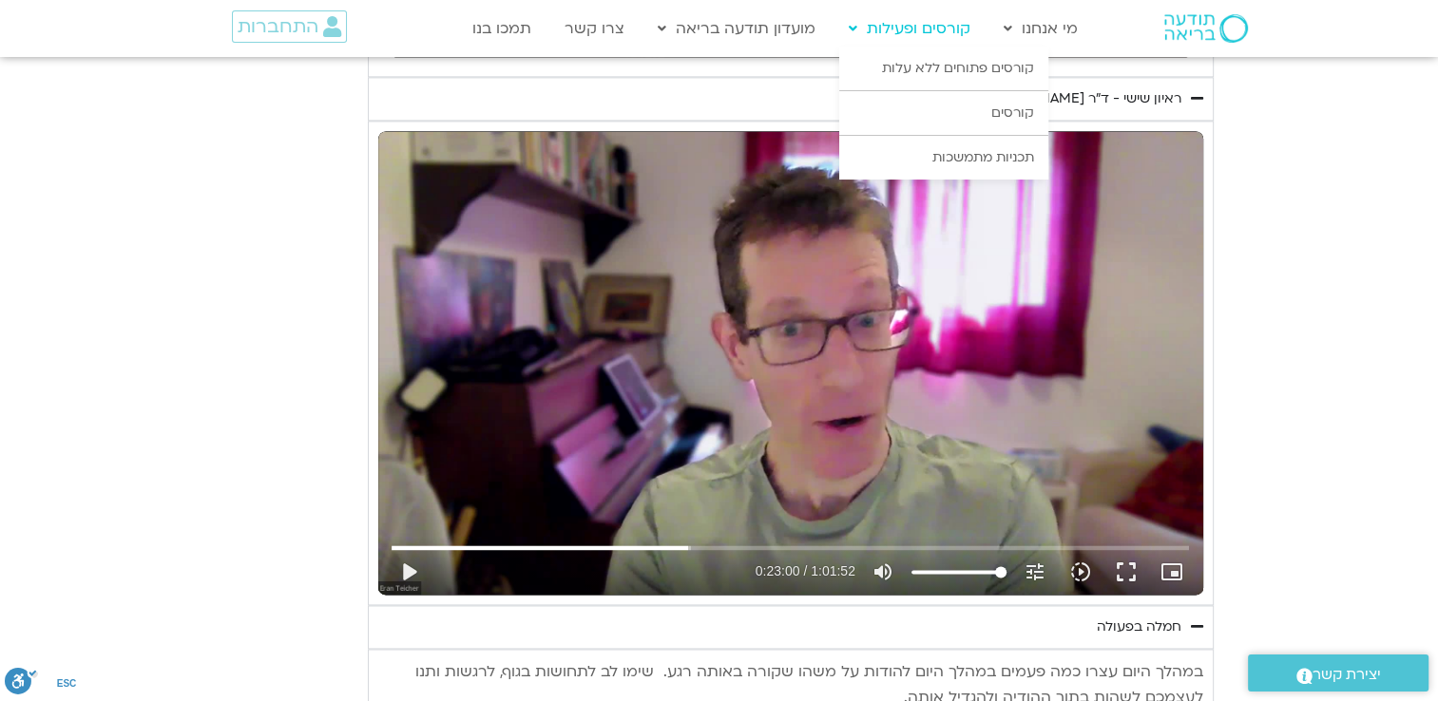
type input "1139.36"
type input "3320.68"
type input "851.4"
type input "1640.5"
type input "1139.36"
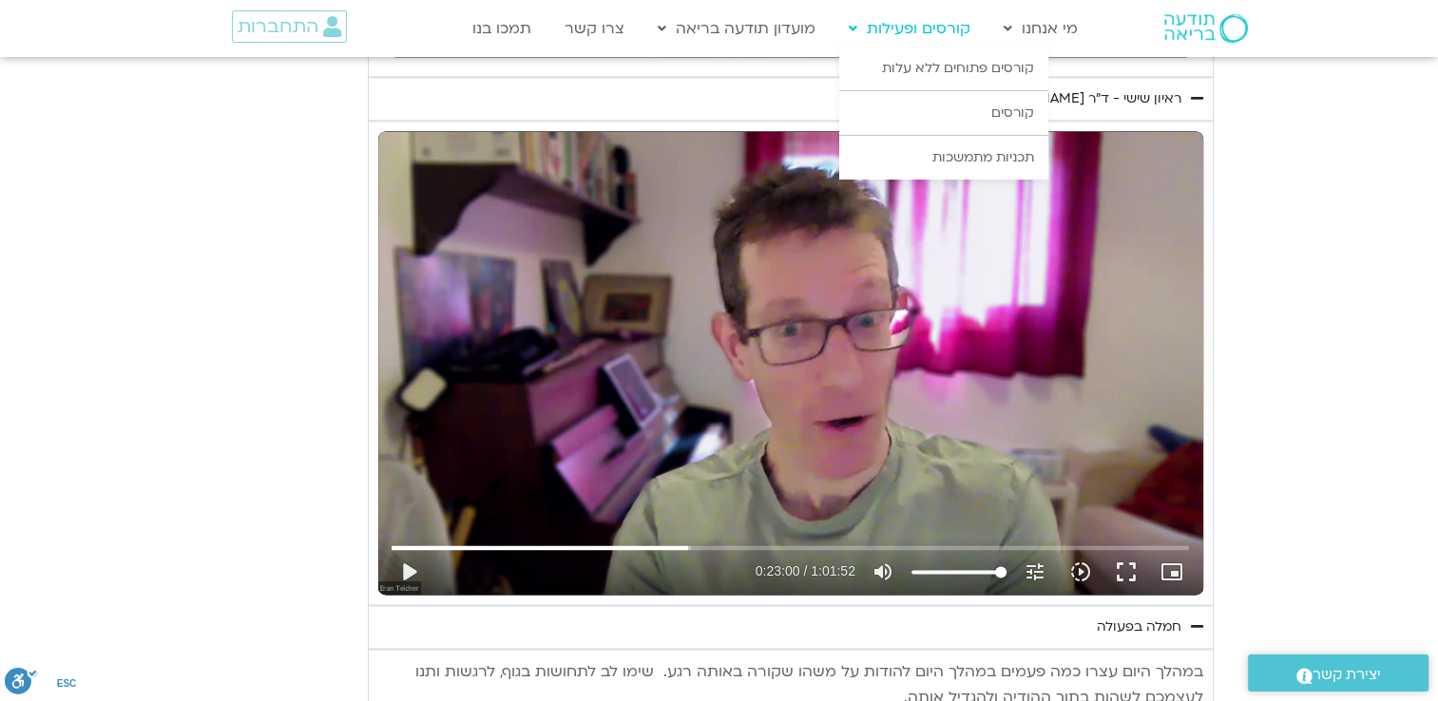
type input "3320.68"
type input "851.4"
type input "1640.5"
type input "1139.36"
type input "3320.68"
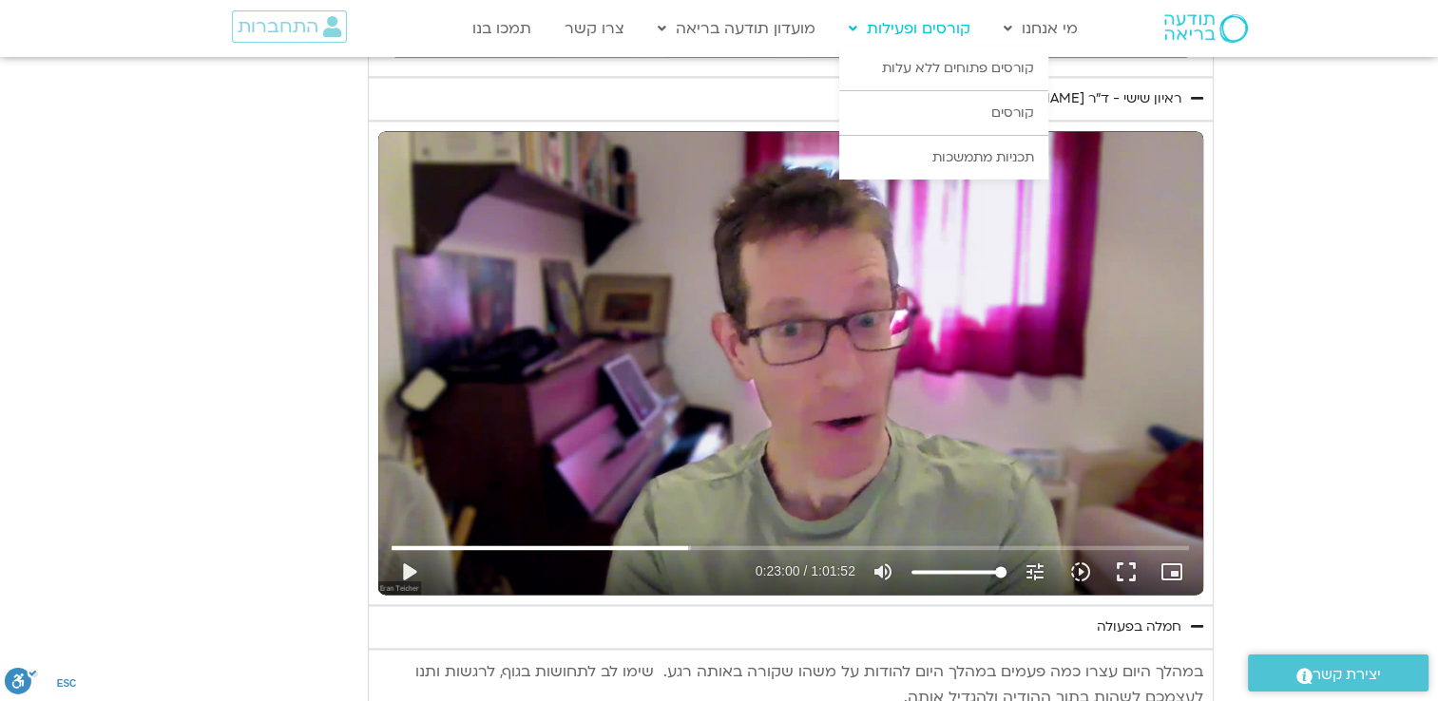
type input "851.4"
type input "1640.5"
type input "1139.36"
type input "3320.68"
type input "851.4"
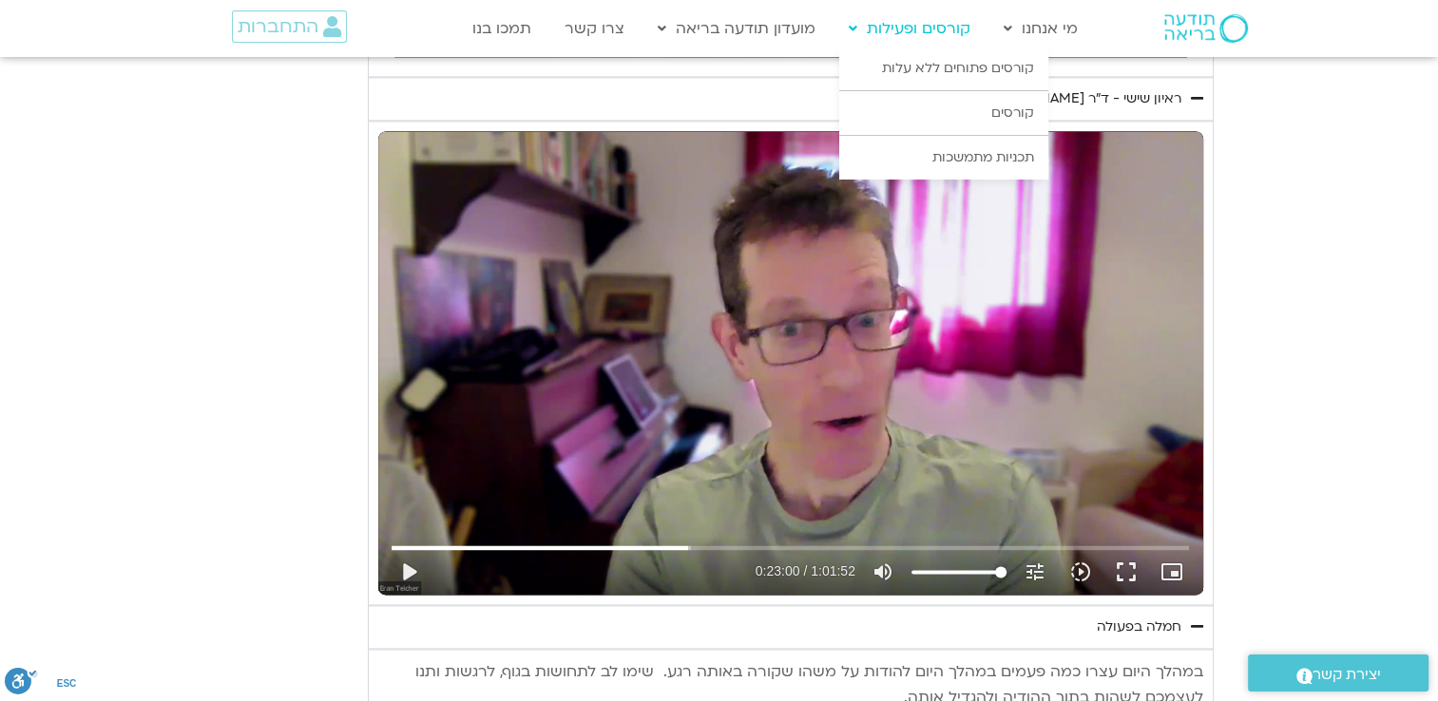
type input "1640.5"
type input "1139.36"
type input "3320.68"
type input "851.4"
type input "1640.5"
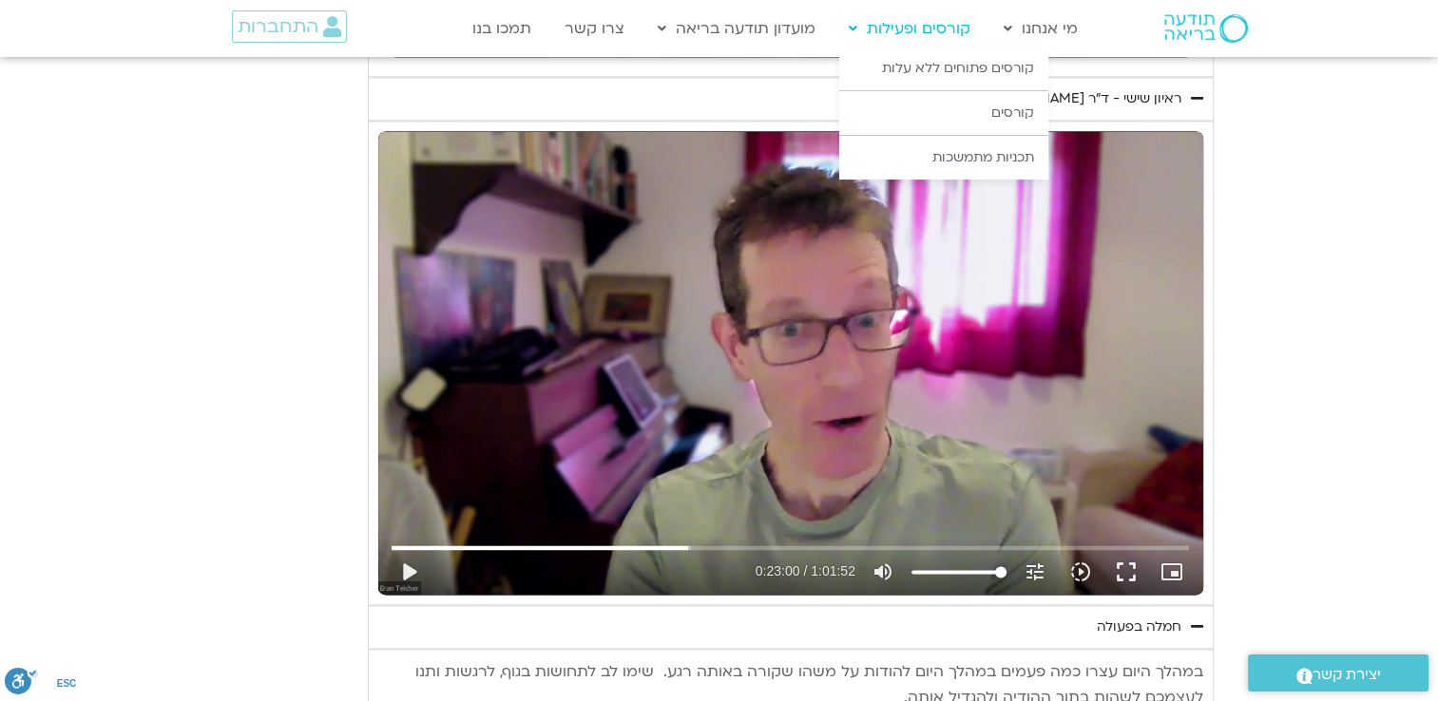
type input "1139.36"
type input "3320.68"
type input "851.4"
type input "1640.5"
type input "1139.36"
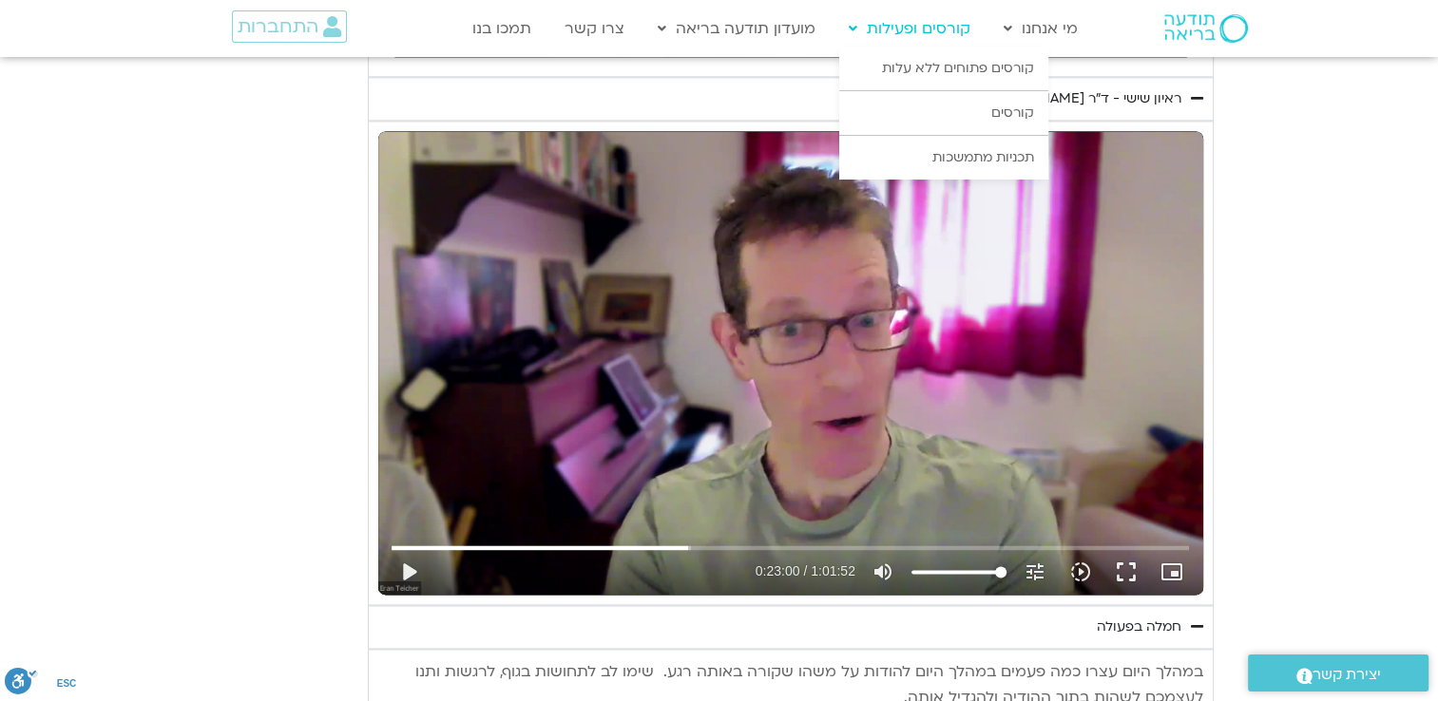
type input "3320.68"
type input "851.4"
type input "1640.5"
type input "1139.36"
type input "3320.68"
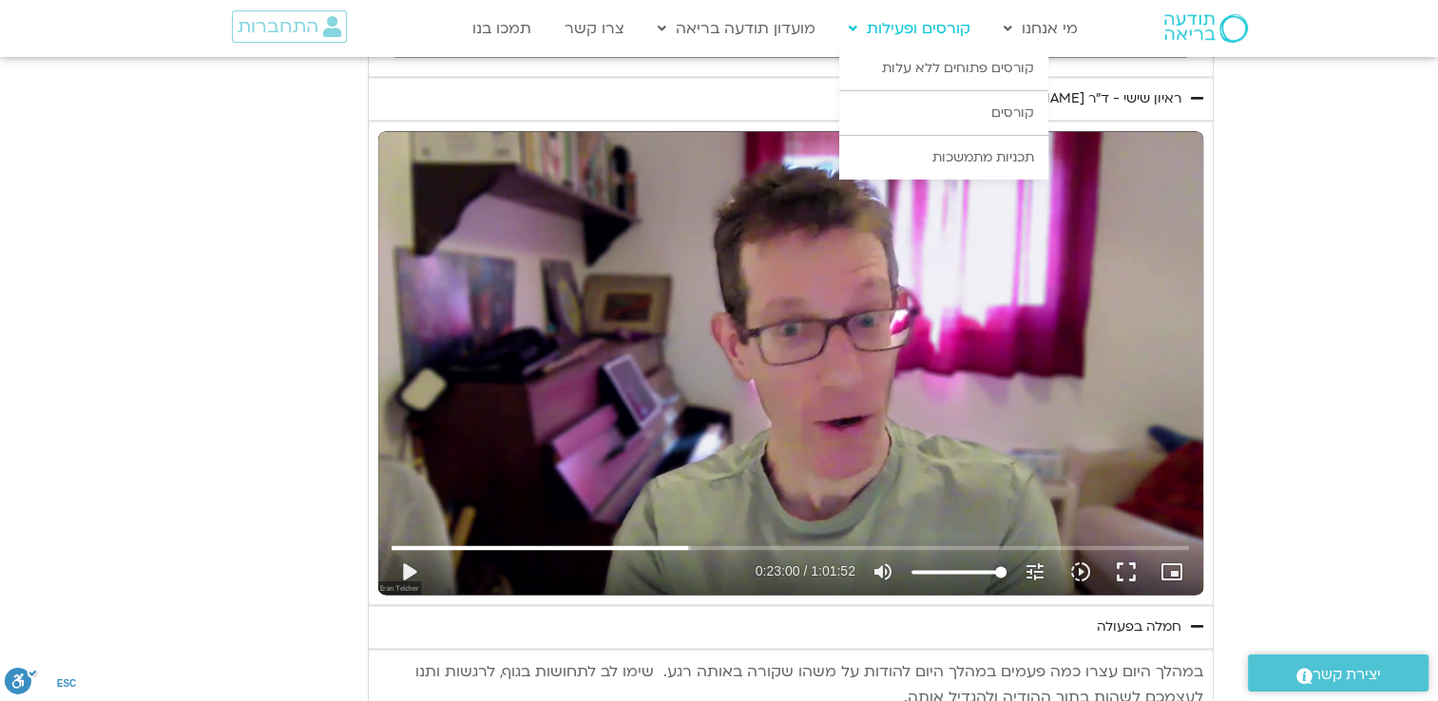
type input "851.4"
type input "1640.5"
type input "1139.36"
type input "3320.68"
type input "851.4"
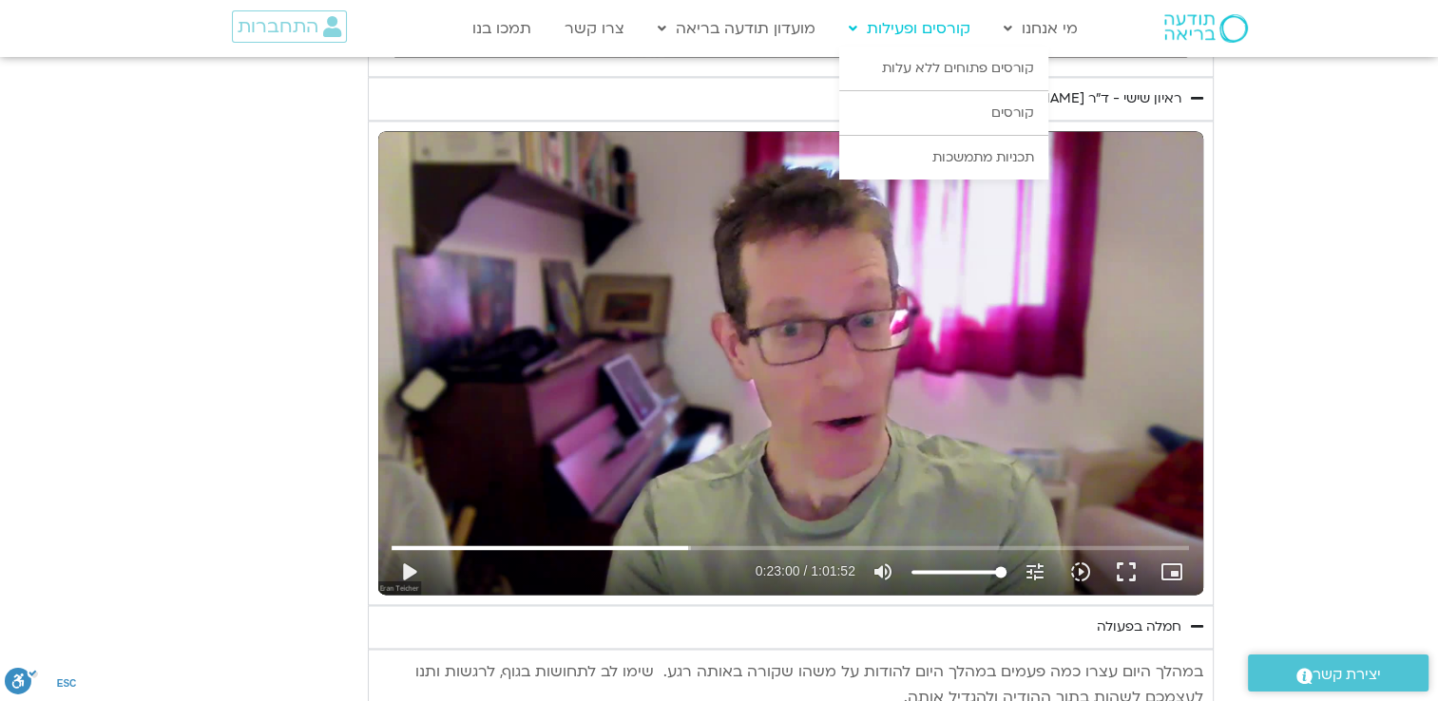
type input "1640.5"
type input "1139.36"
type input "3320.68"
type input "851.4"
type input "1640.5"
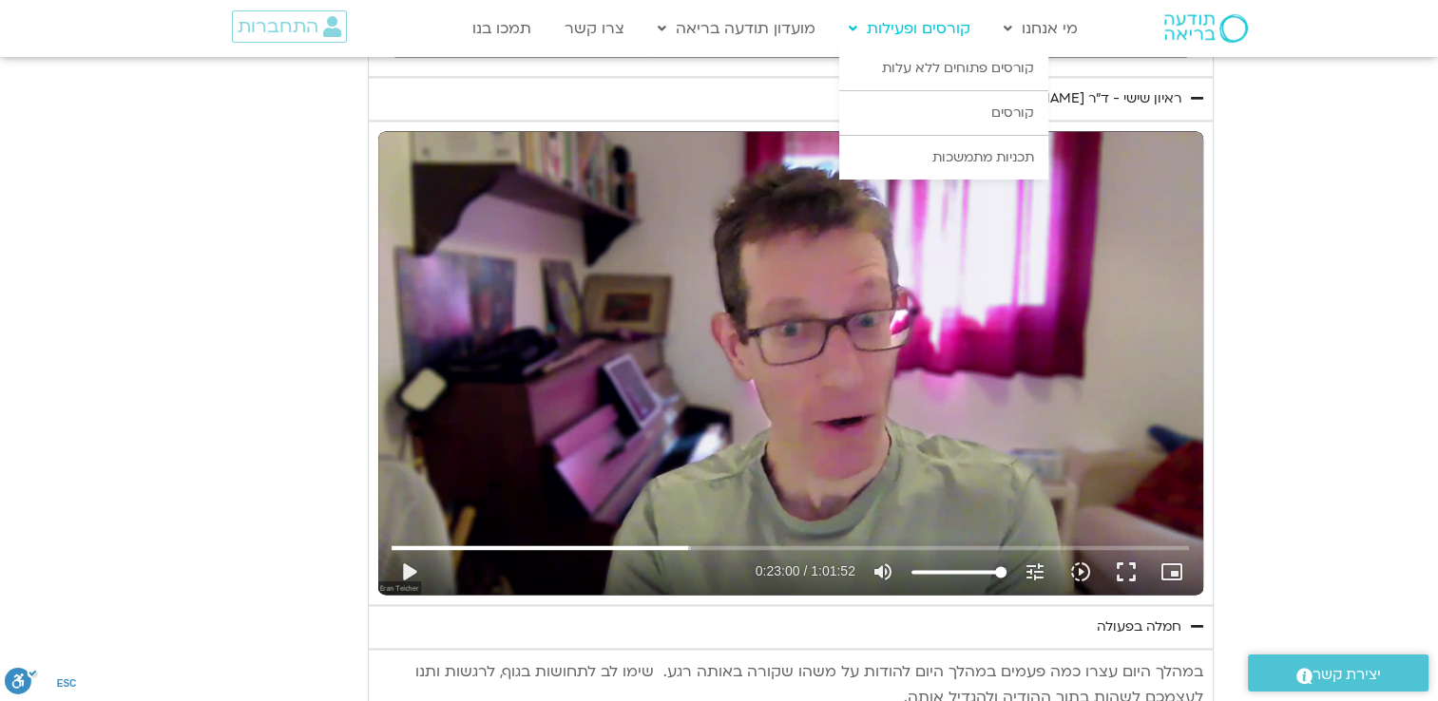
type input "1139.36"
type input "3320.68"
type input "851.4"
type input "1640.5"
type input "1139.36"
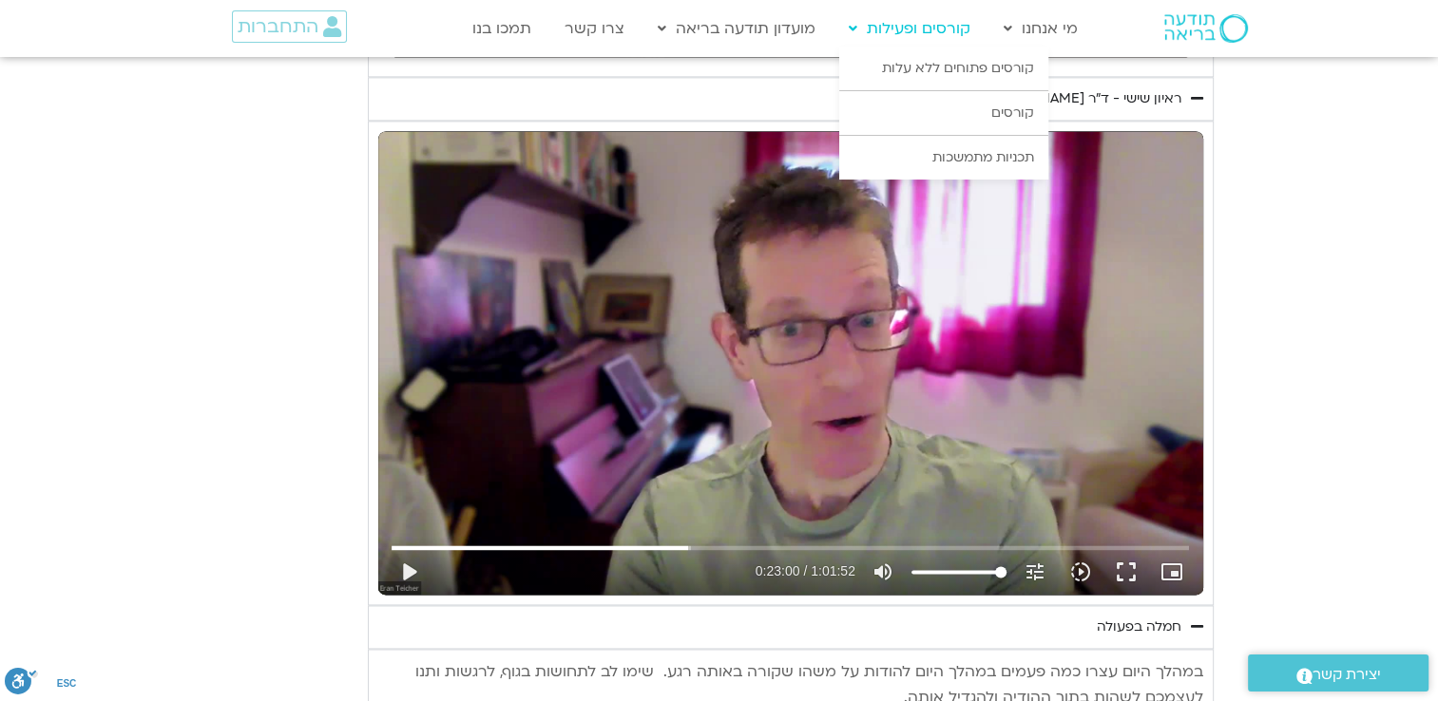
type input "3320.68"
type input "851.4"
type input "1640.5"
type input "1139.36"
type input "3320.68"
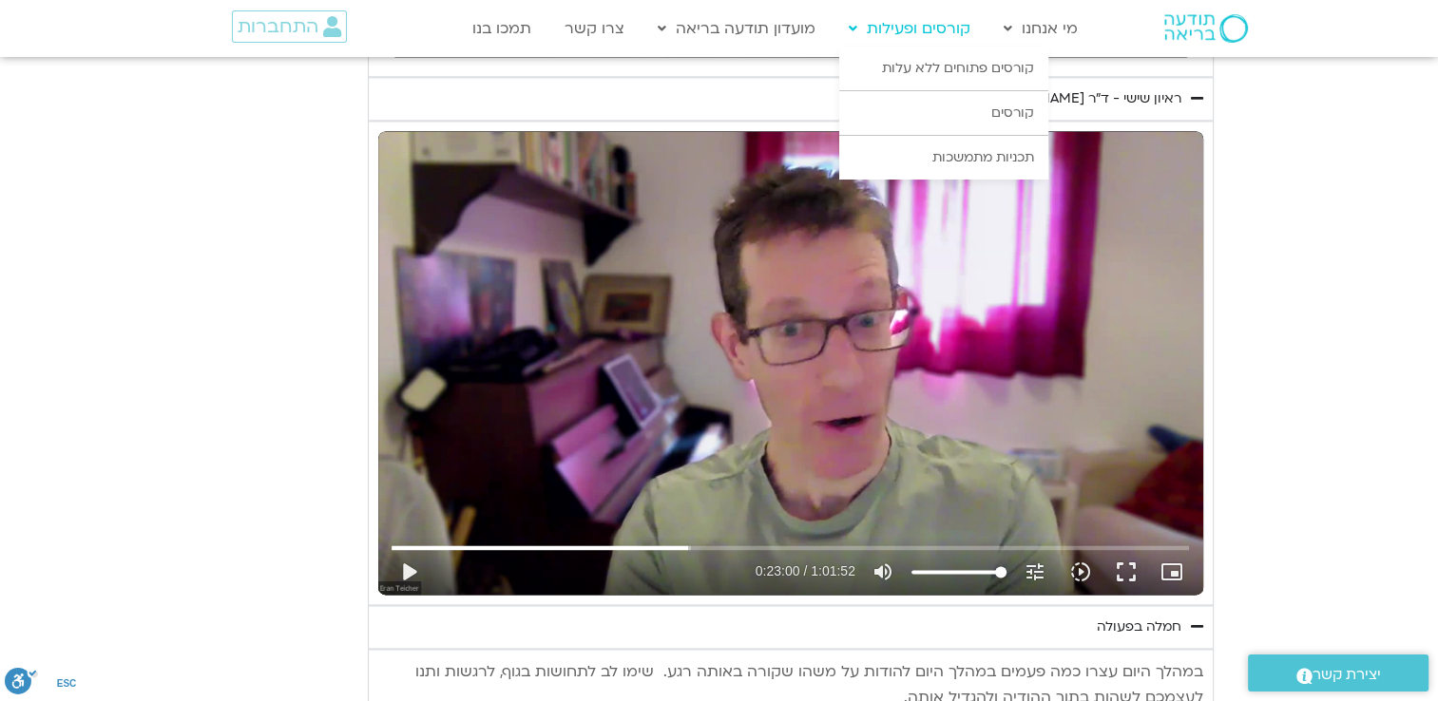
type input "851.4"
type input "1640.5"
type input "1139.36"
type input "3320.68"
type input "851.4"
